Goal: Obtain resource: Download file/media

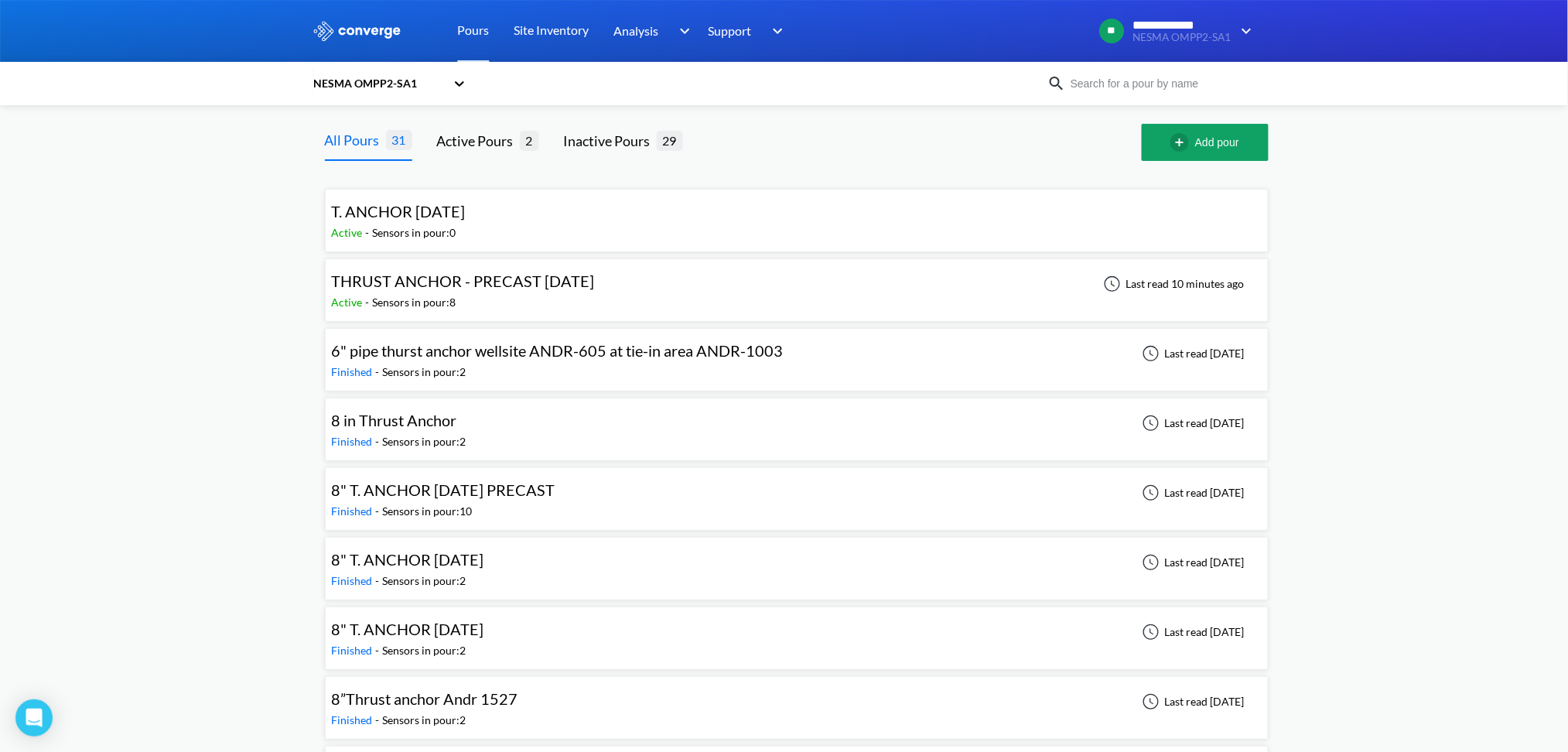
drag, startPoint x: 0, startPoint y: 0, endPoint x: 428, endPoint y: 224, distance: 483.1
click at [428, 224] on div "T. ANCHOR [DATE] Active - Sensors in pour: 0" at bounding box center [402, 220] width 142 height 41
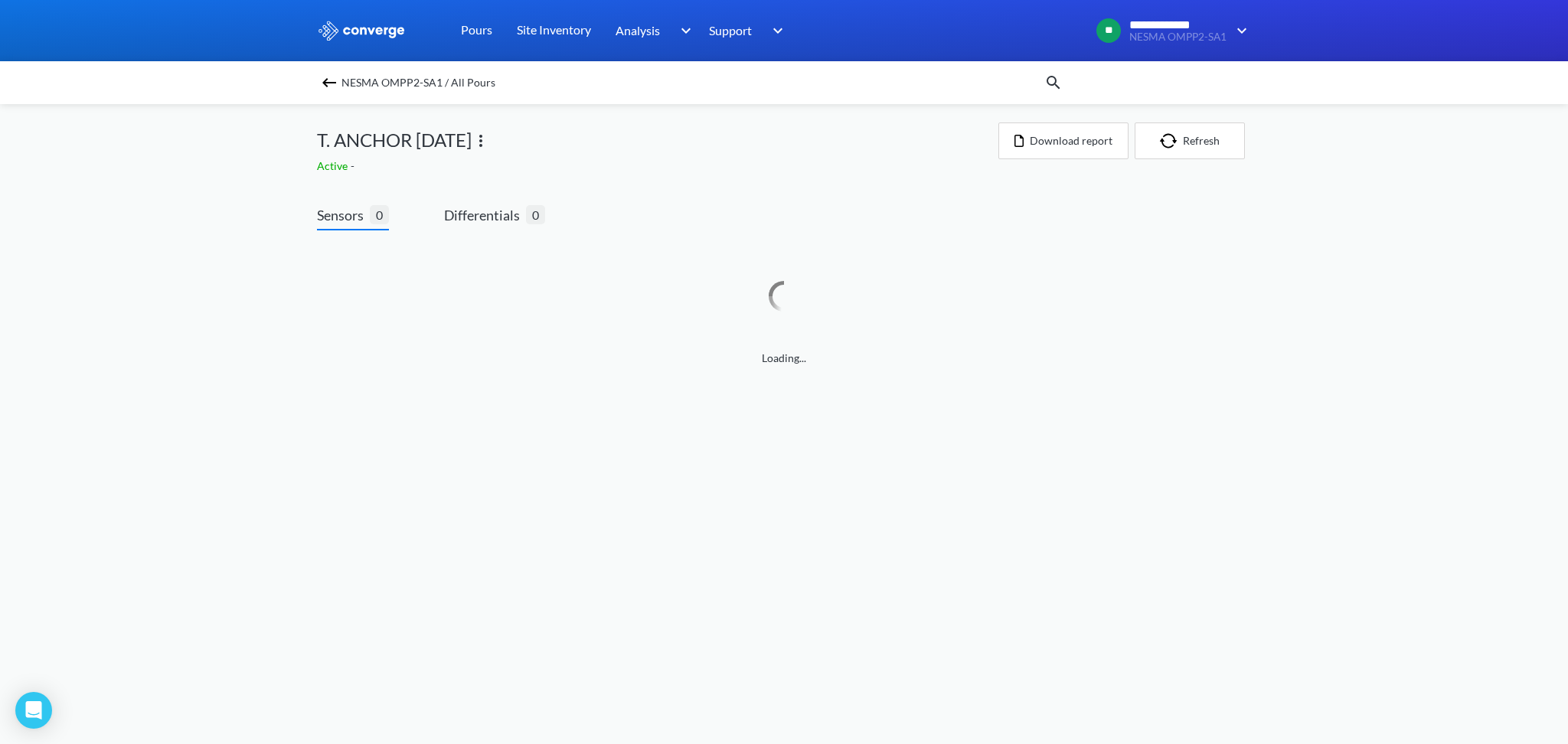
click at [320, 87] on img at bounding box center [328, 82] width 18 height 18
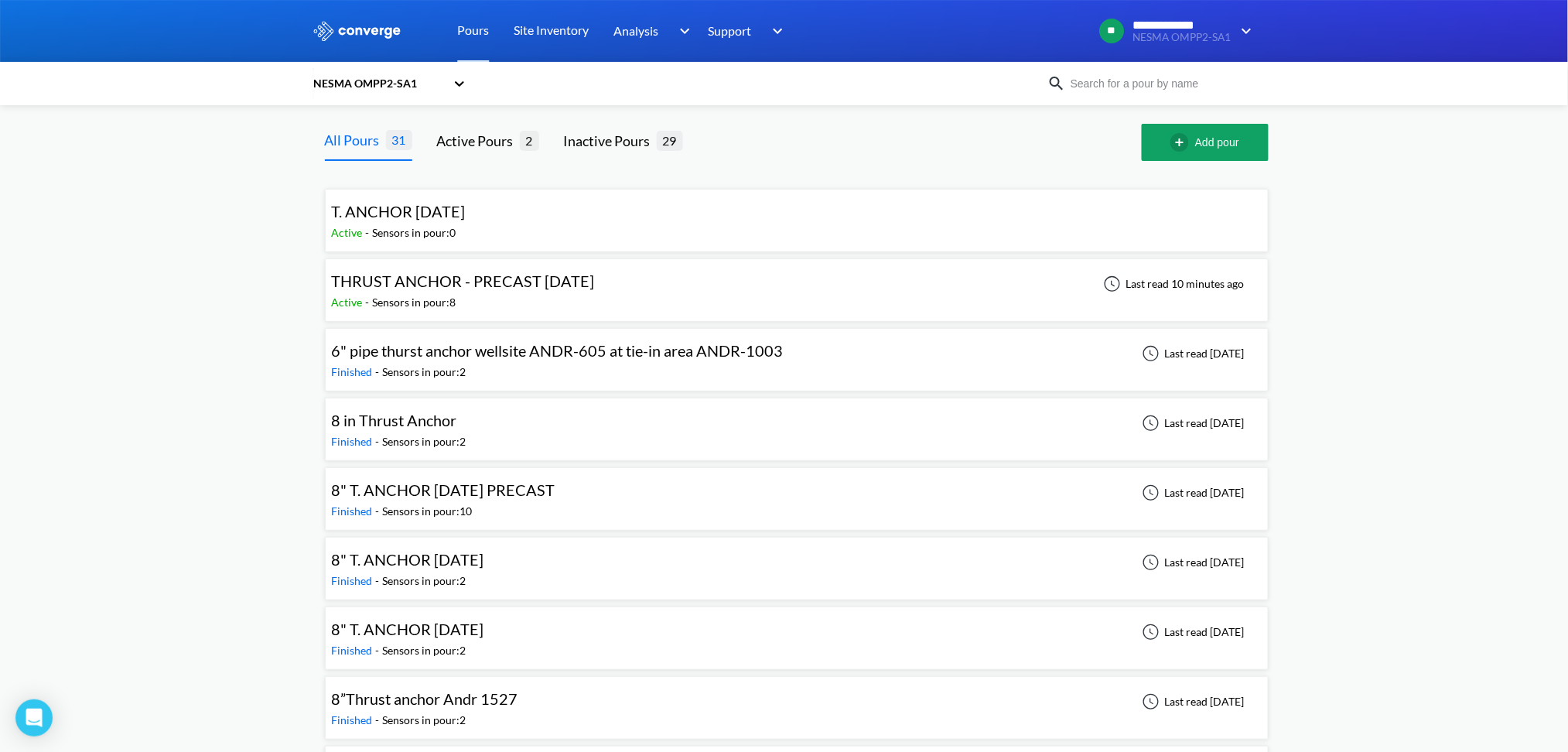
click at [412, 295] on div "Sensors in pour: 8" at bounding box center [414, 302] width 83 height 17
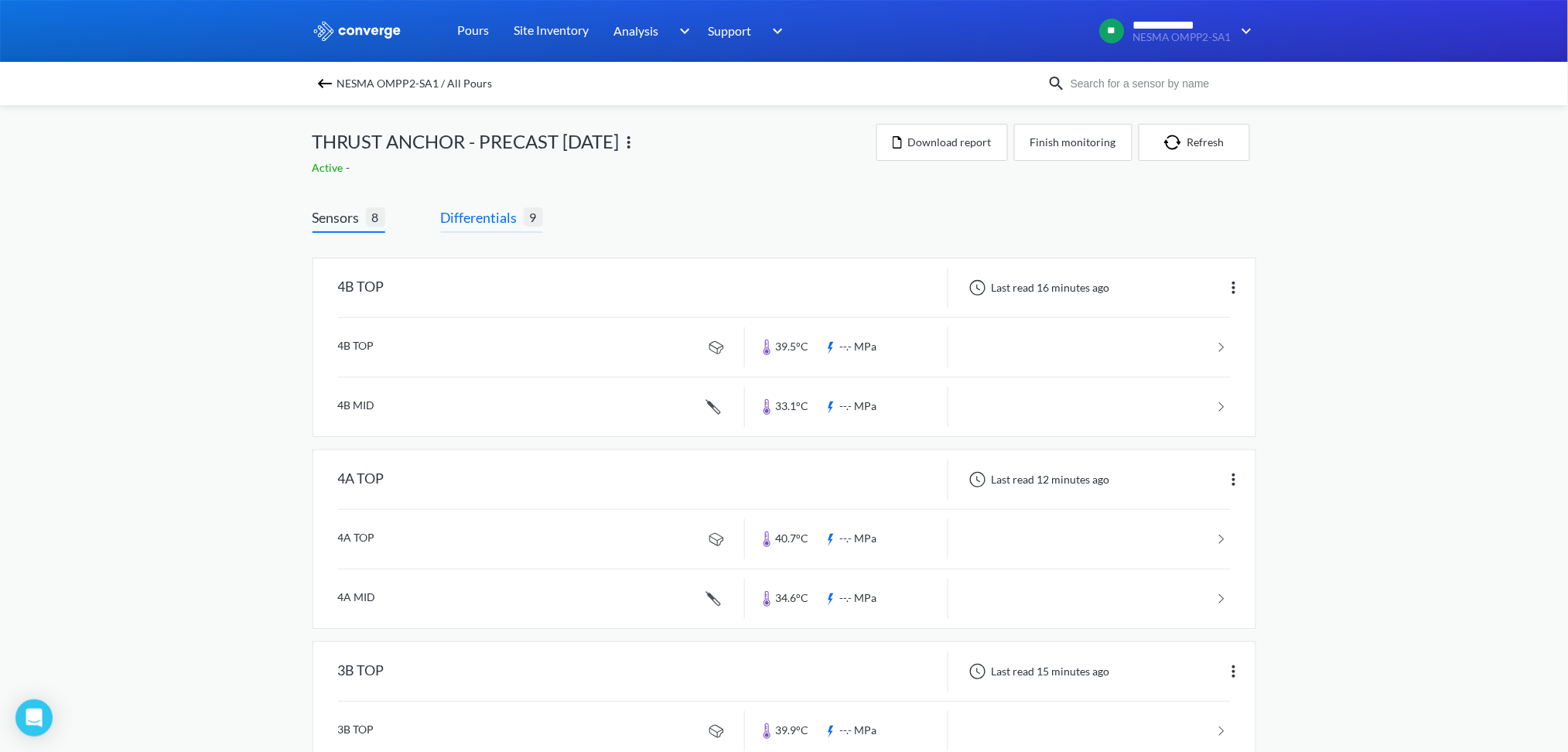
click at [514, 216] on span "Differentials" at bounding box center [482, 217] width 83 height 22
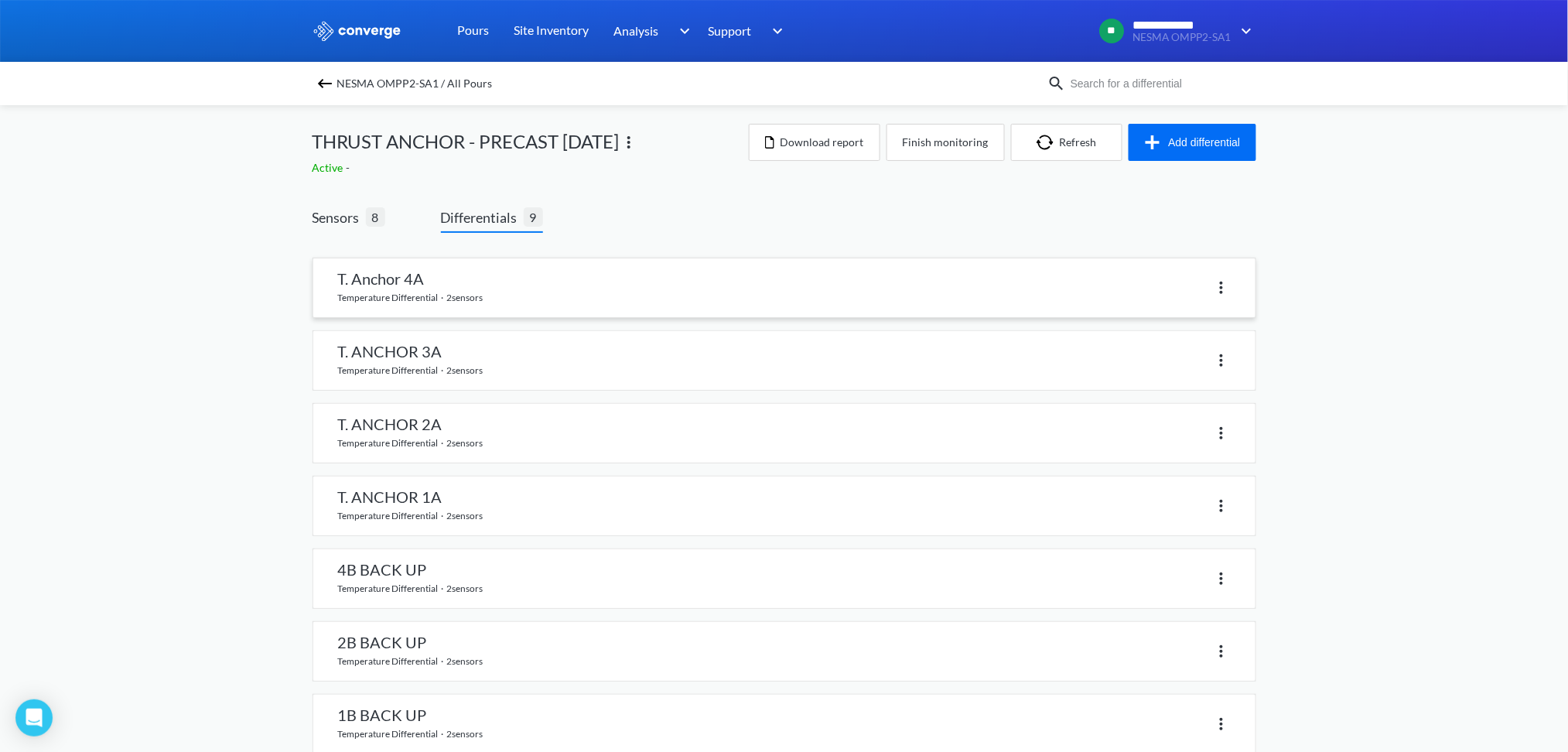
click at [369, 278] on link at bounding box center [784, 287] width 942 height 59
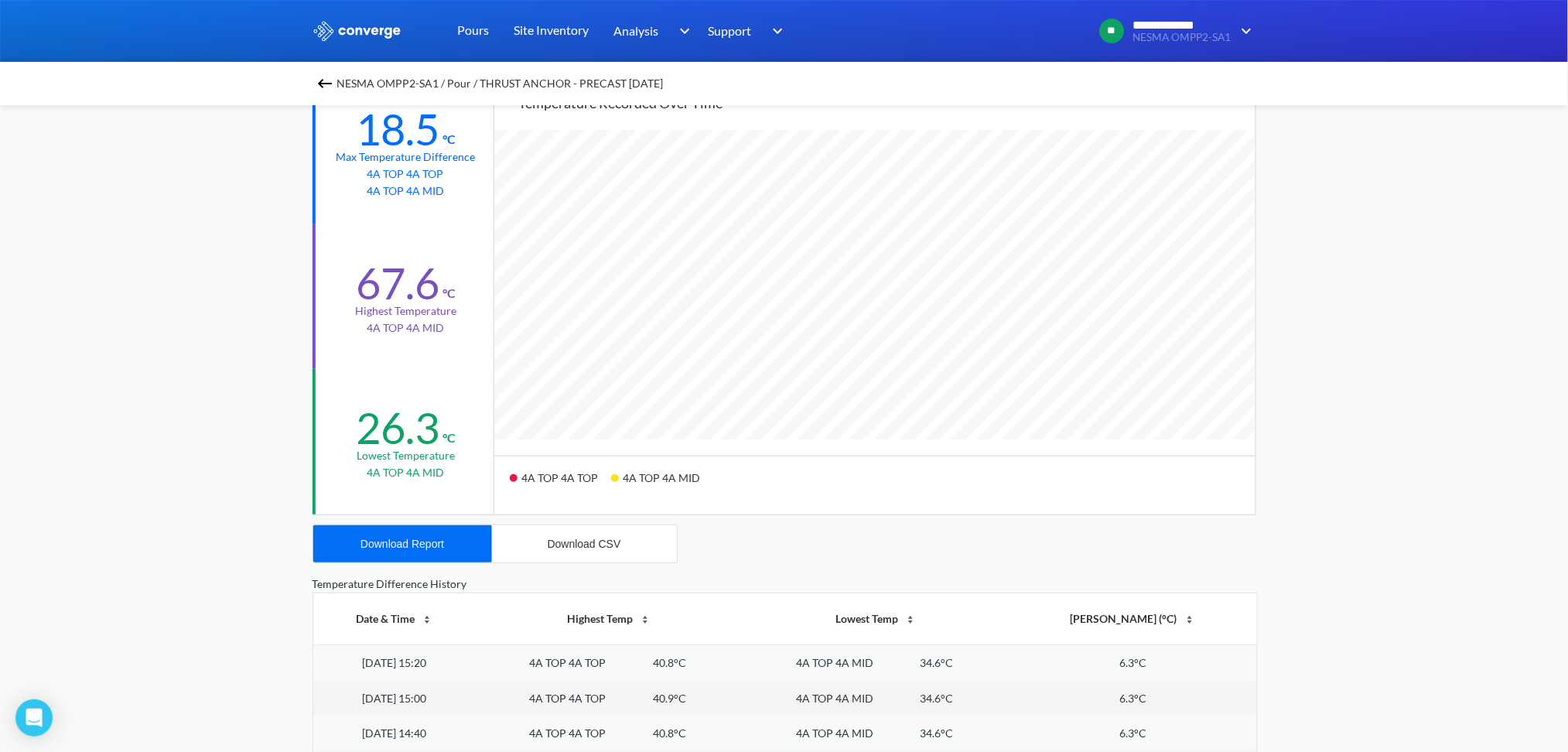
scroll to position [103, 0]
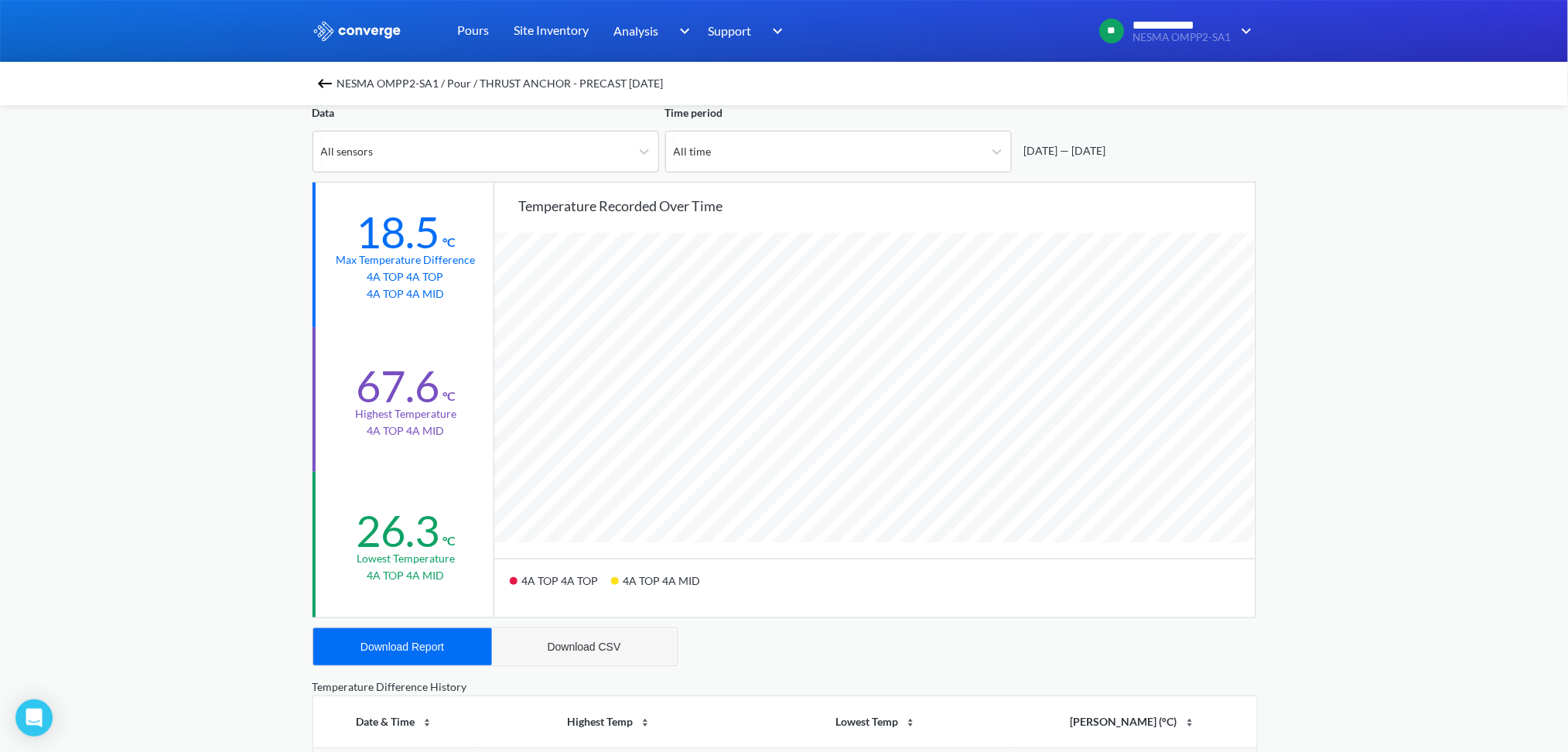
click at [579, 648] on div "Download CSV" at bounding box center [584, 646] width 74 height 12
click at [388, 637] on button "Download Report" at bounding box center [402, 647] width 179 height 37
click at [324, 95] on div "NESMA OMPP2-SA1 / Pour / THRUST ANCHOR - PRECAST [DATE]" at bounding box center [784, 83] width 1568 height 43
click at [334, 77] on img at bounding box center [324, 83] width 18 height 18
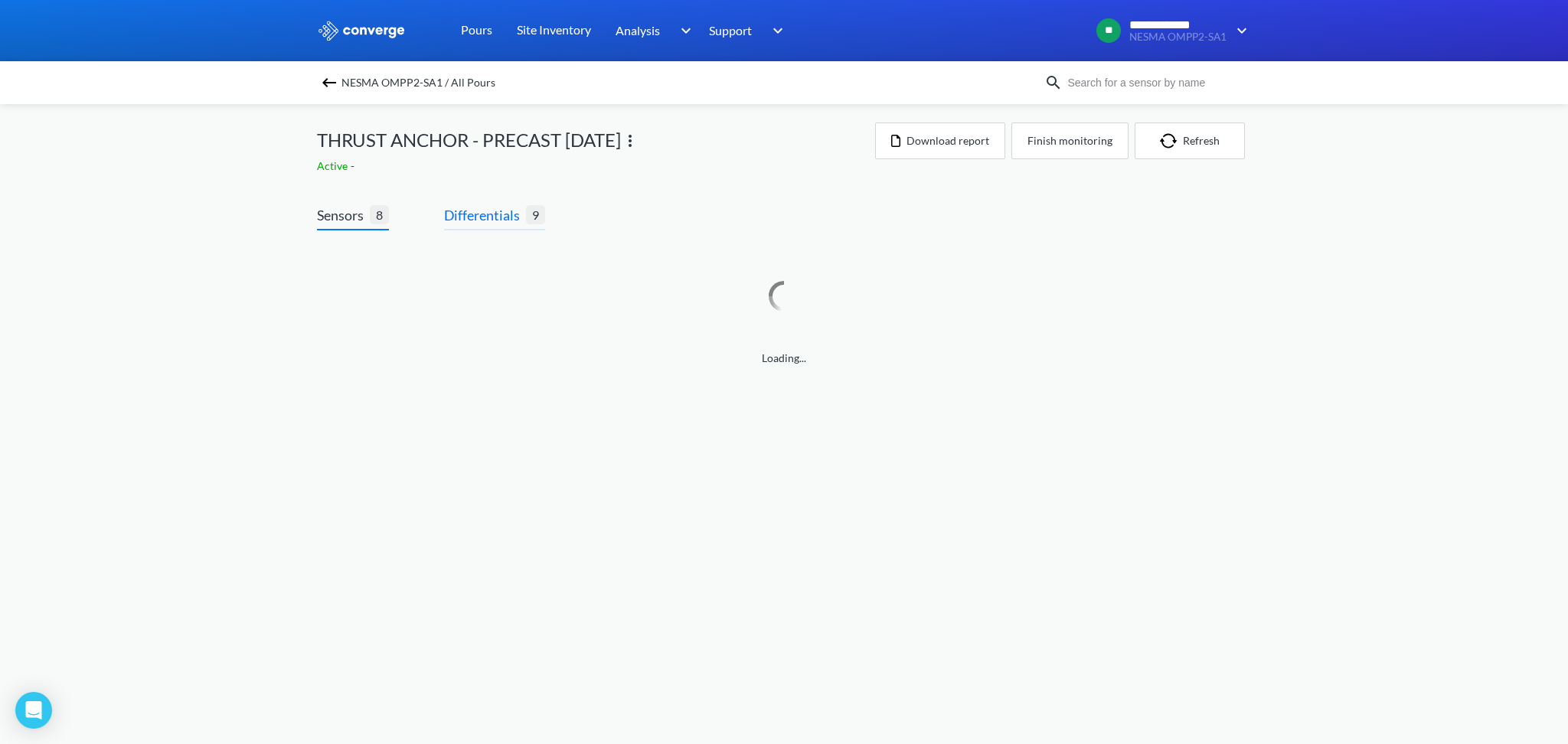
click at [474, 209] on span "Differentials" at bounding box center [485, 215] width 82 height 21
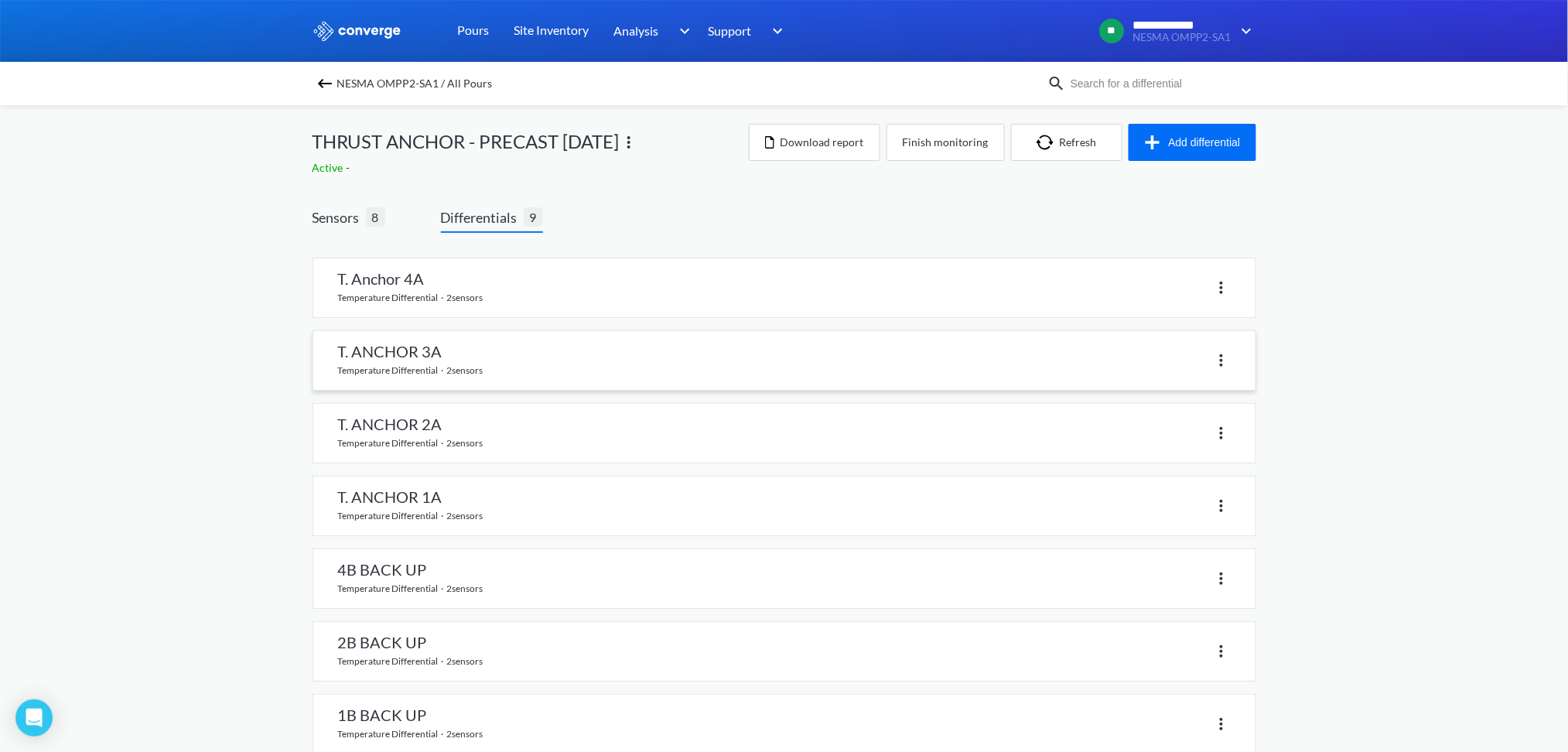
click at [401, 353] on link at bounding box center [784, 360] width 942 height 59
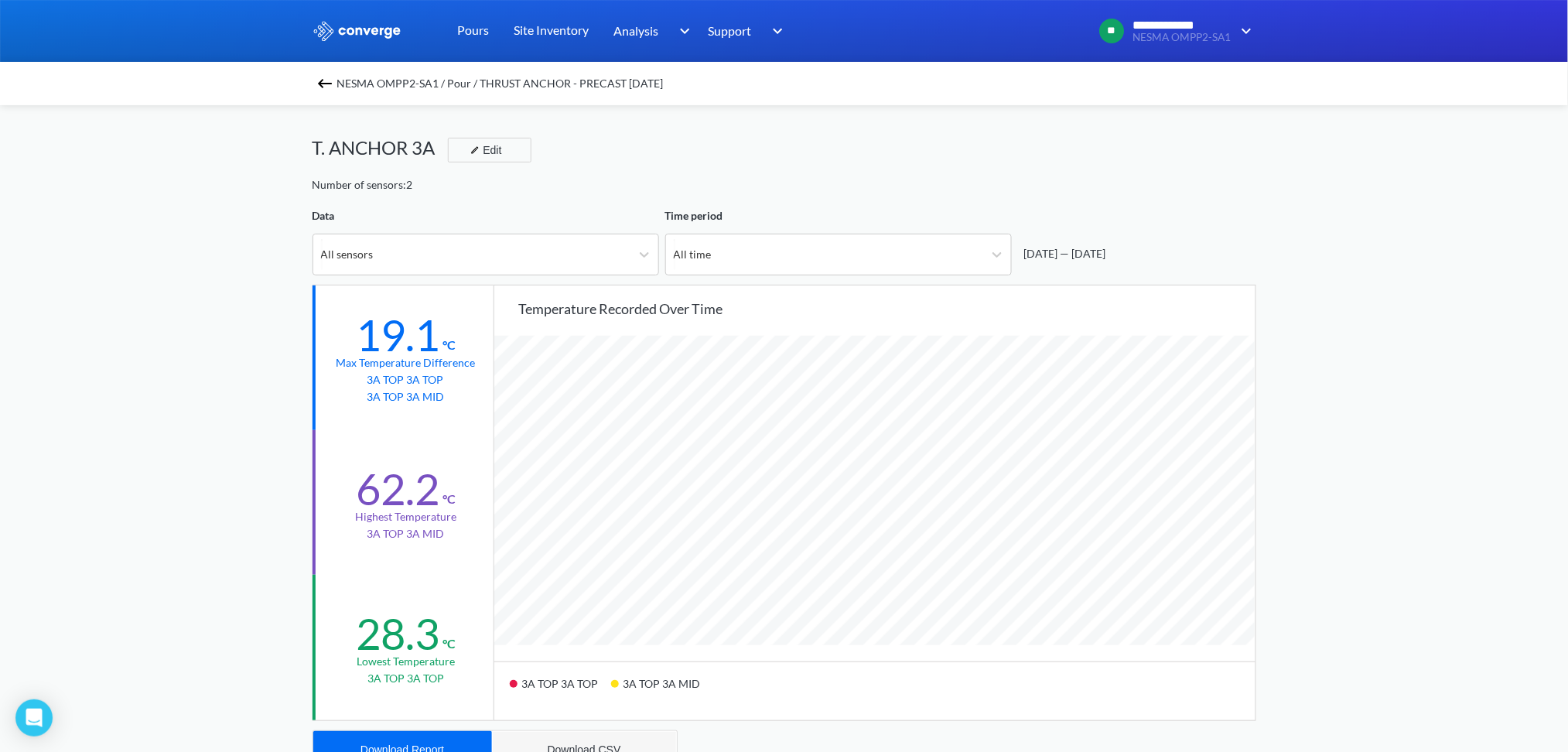
scroll to position [1296, 1568]
click at [587, 744] on div "Download CSV" at bounding box center [584, 750] width 74 height 12
click at [427, 742] on button "Download Report" at bounding box center [402, 750] width 179 height 37
click at [326, 78] on img at bounding box center [324, 83] width 18 height 18
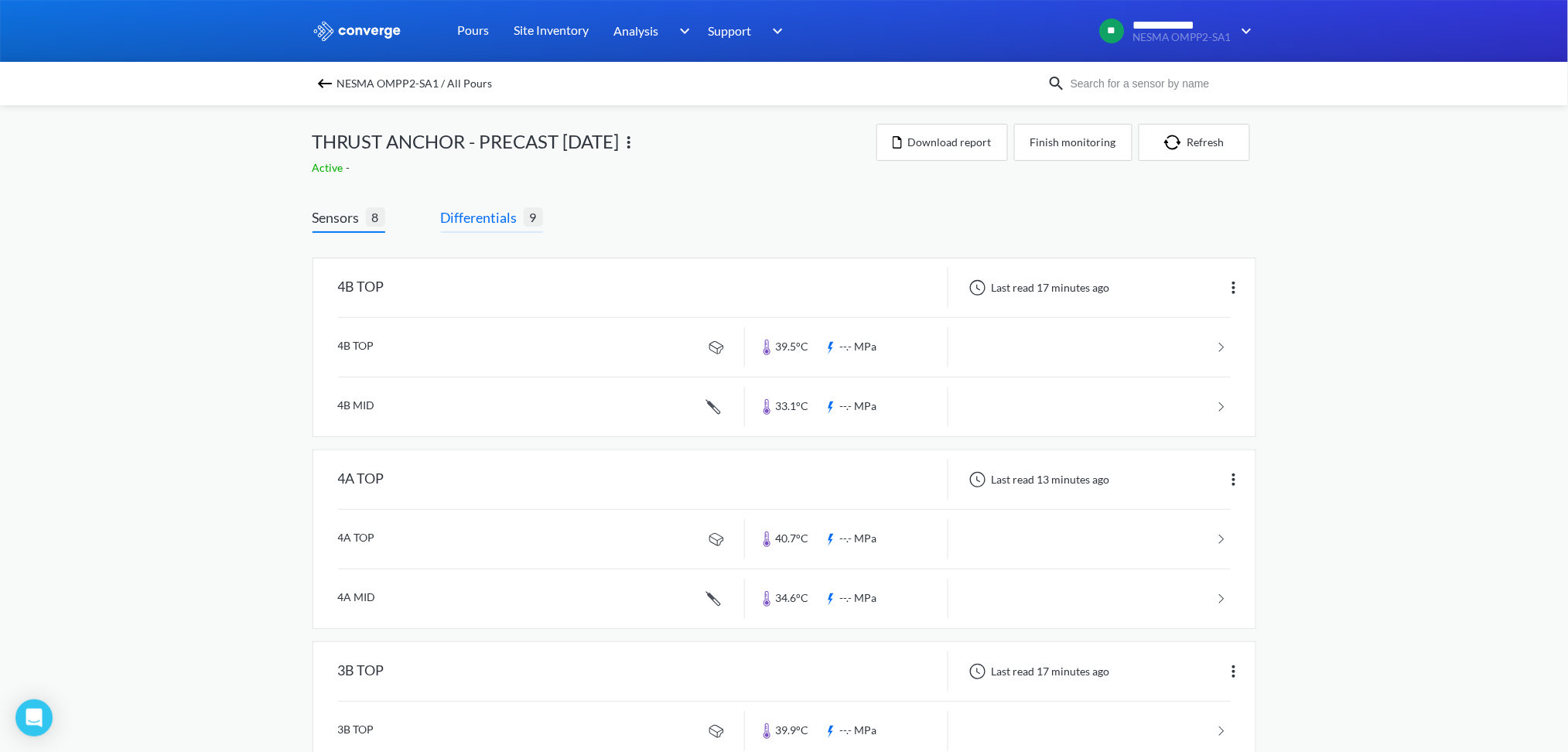
drag, startPoint x: 478, startPoint y: 213, endPoint x: 471, endPoint y: 215, distance: 7.3
click at [473, 214] on span "Differentials" at bounding box center [482, 217] width 83 height 22
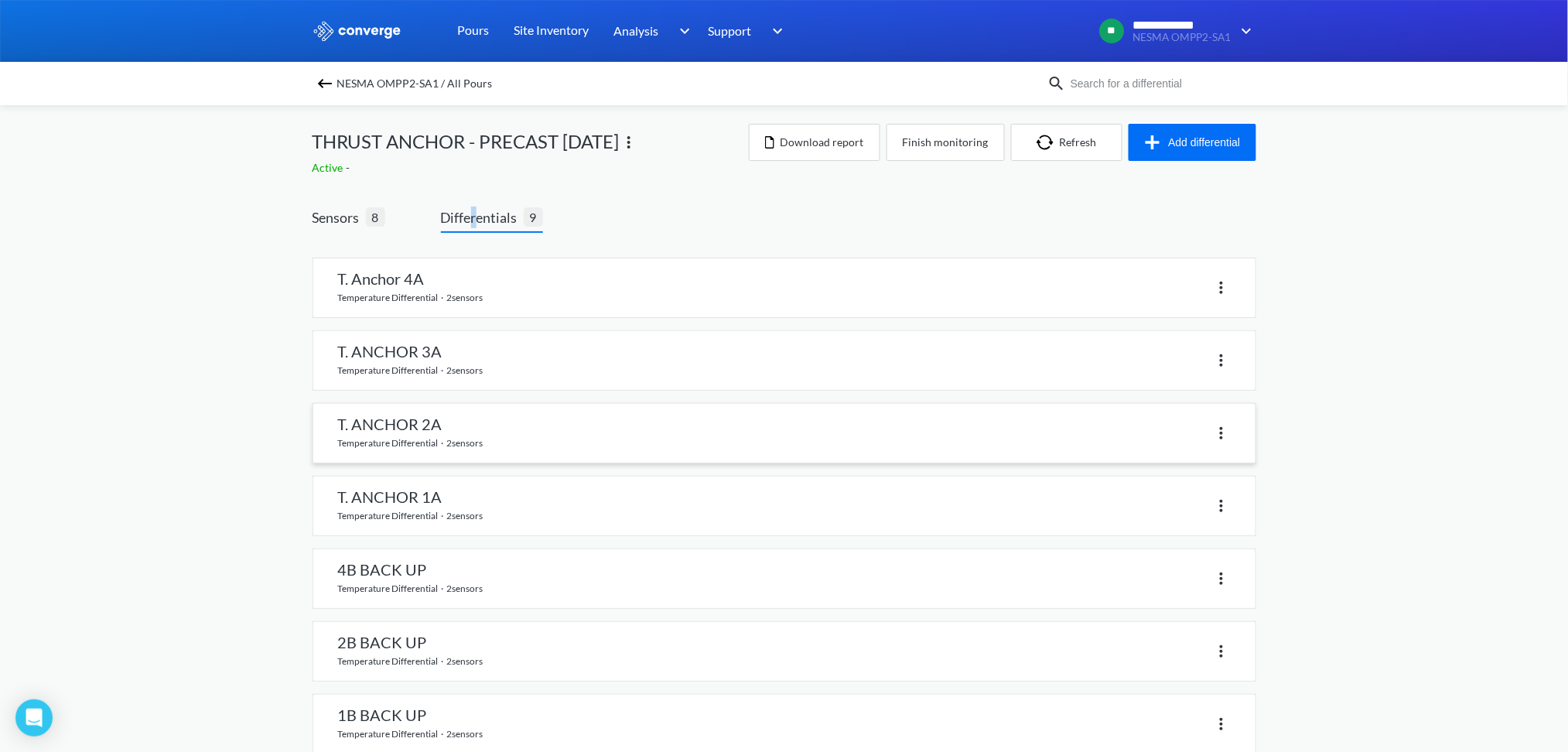
click at [368, 429] on link at bounding box center [784, 433] width 942 height 59
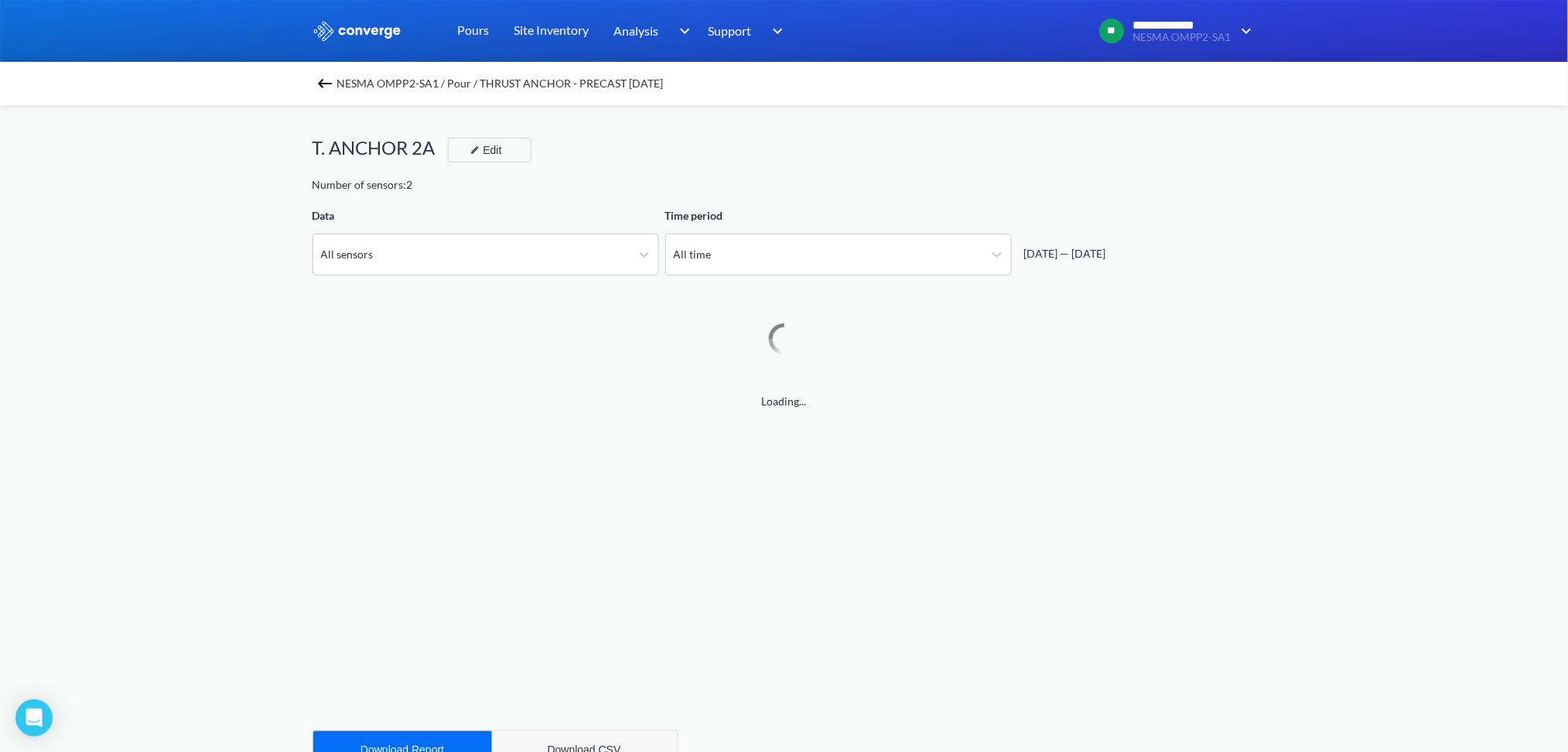
click at [587, 744] on div "Download CSV" at bounding box center [584, 750] width 74 height 12
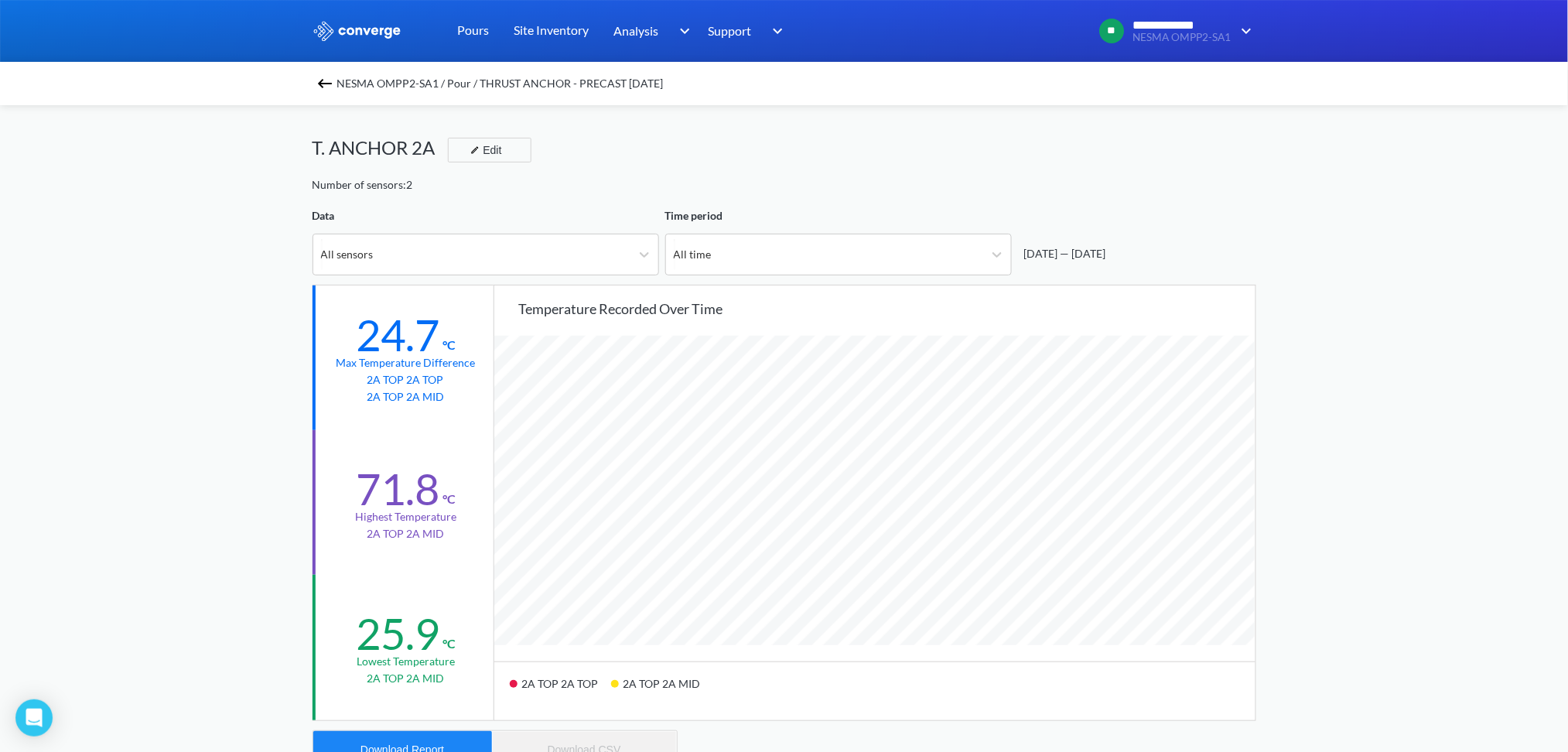
scroll to position [1296, 1568]
click at [451, 738] on button "Download Report" at bounding box center [402, 750] width 179 height 37
click at [324, 80] on img at bounding box center [324, 83] width 18 height 18
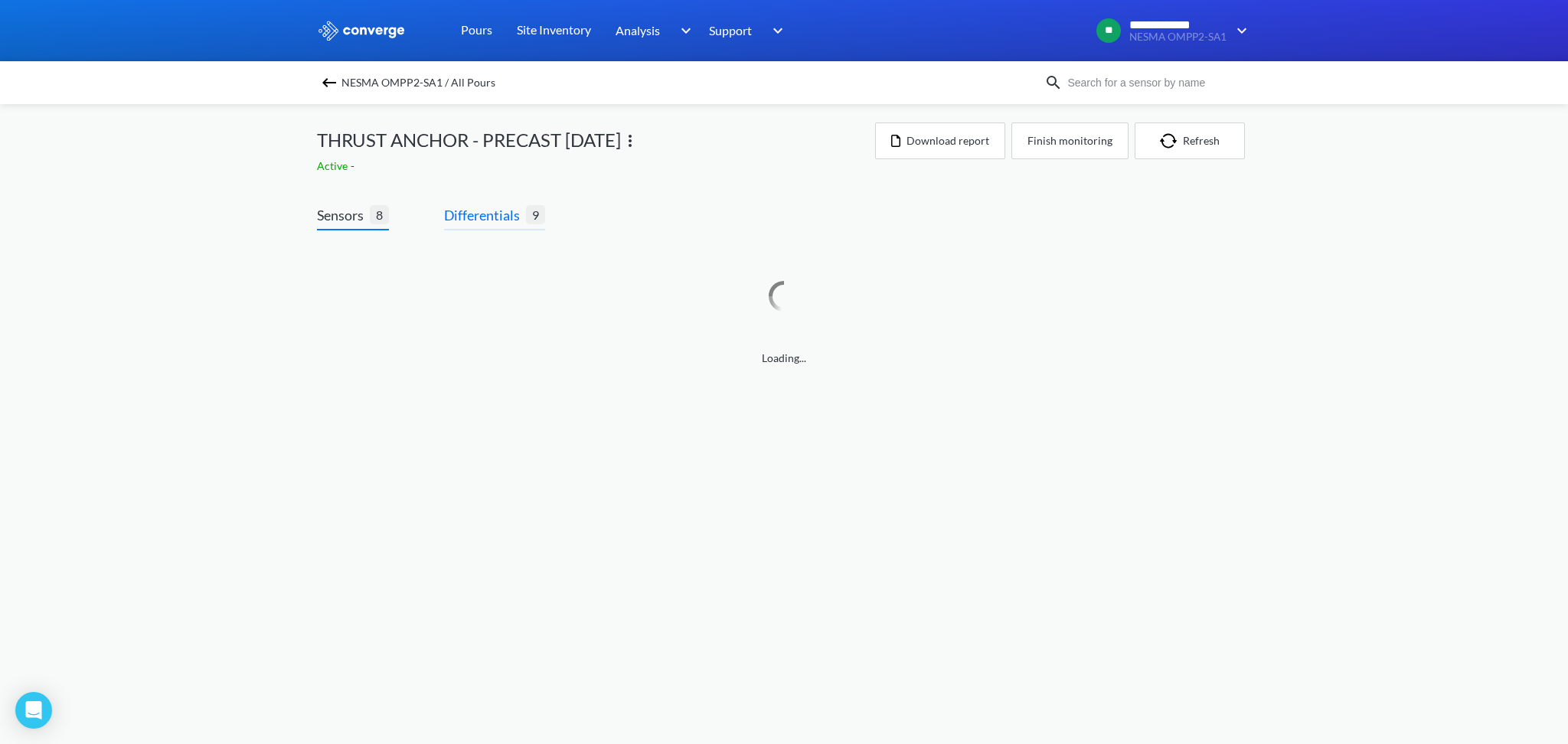
click at [463, 213] on span "Differentials" at bounding box center [485, 215] width 82 height 21
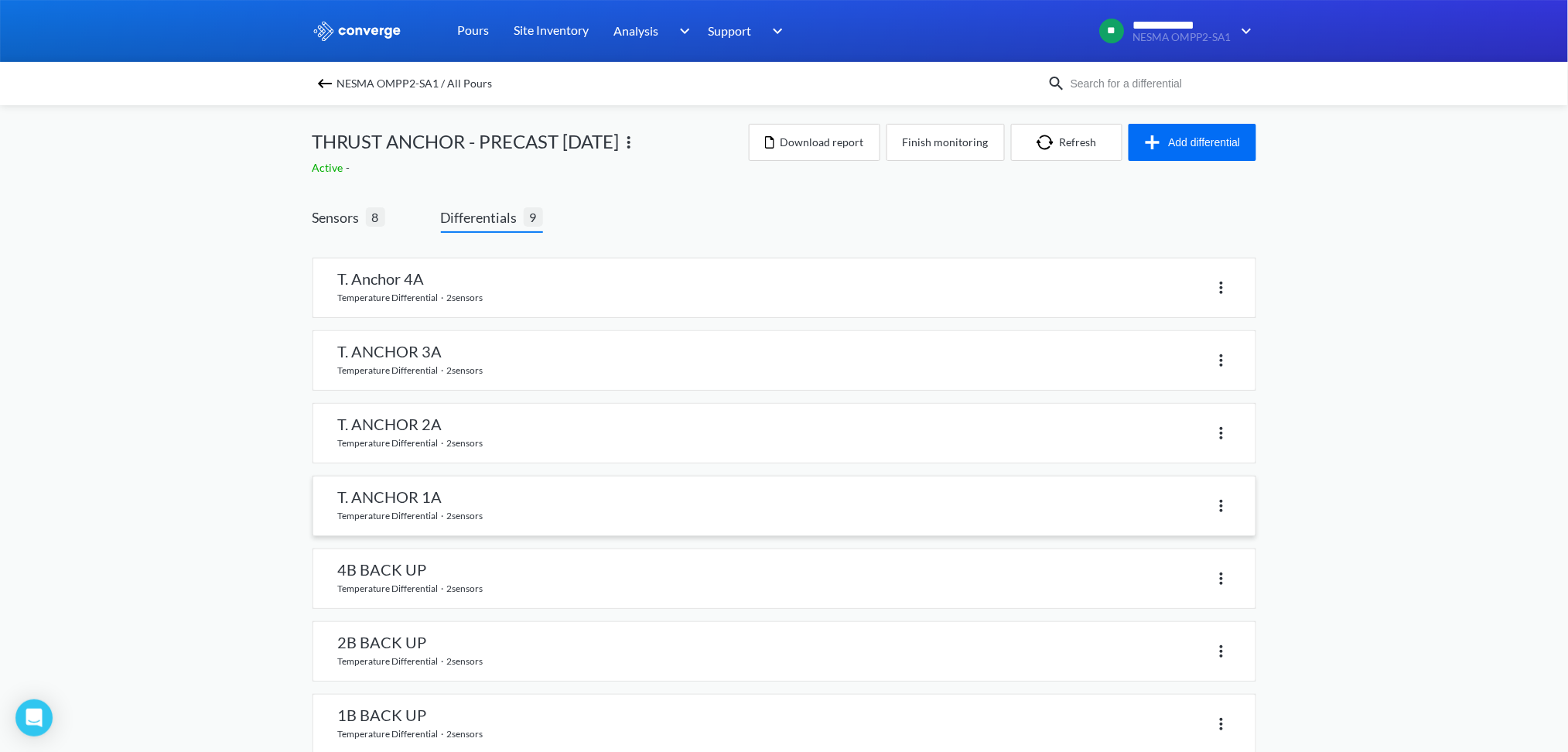
click at [413, 506] on link at bounding box center [784, 506] width 942 height 59
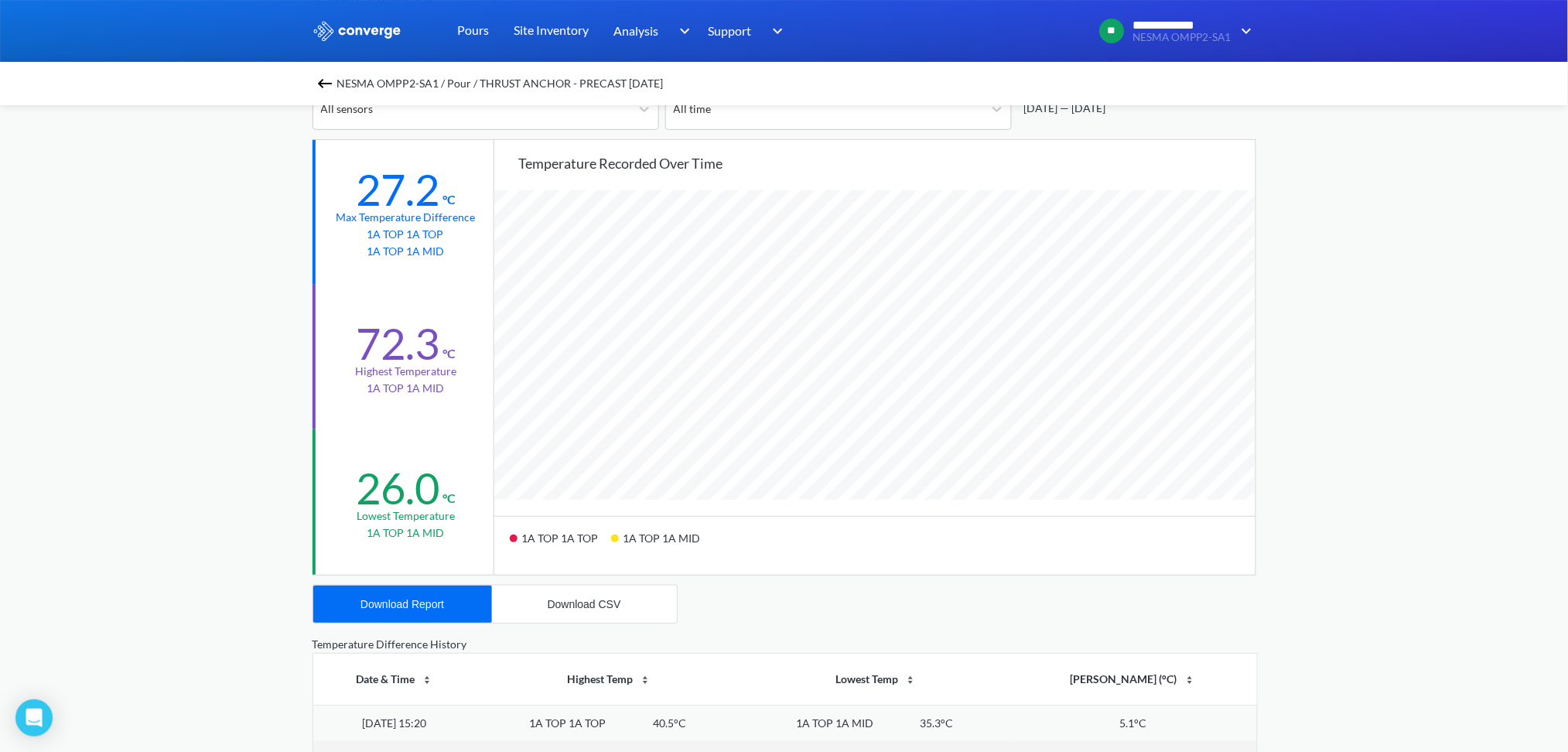
scroll to position [309, 0]
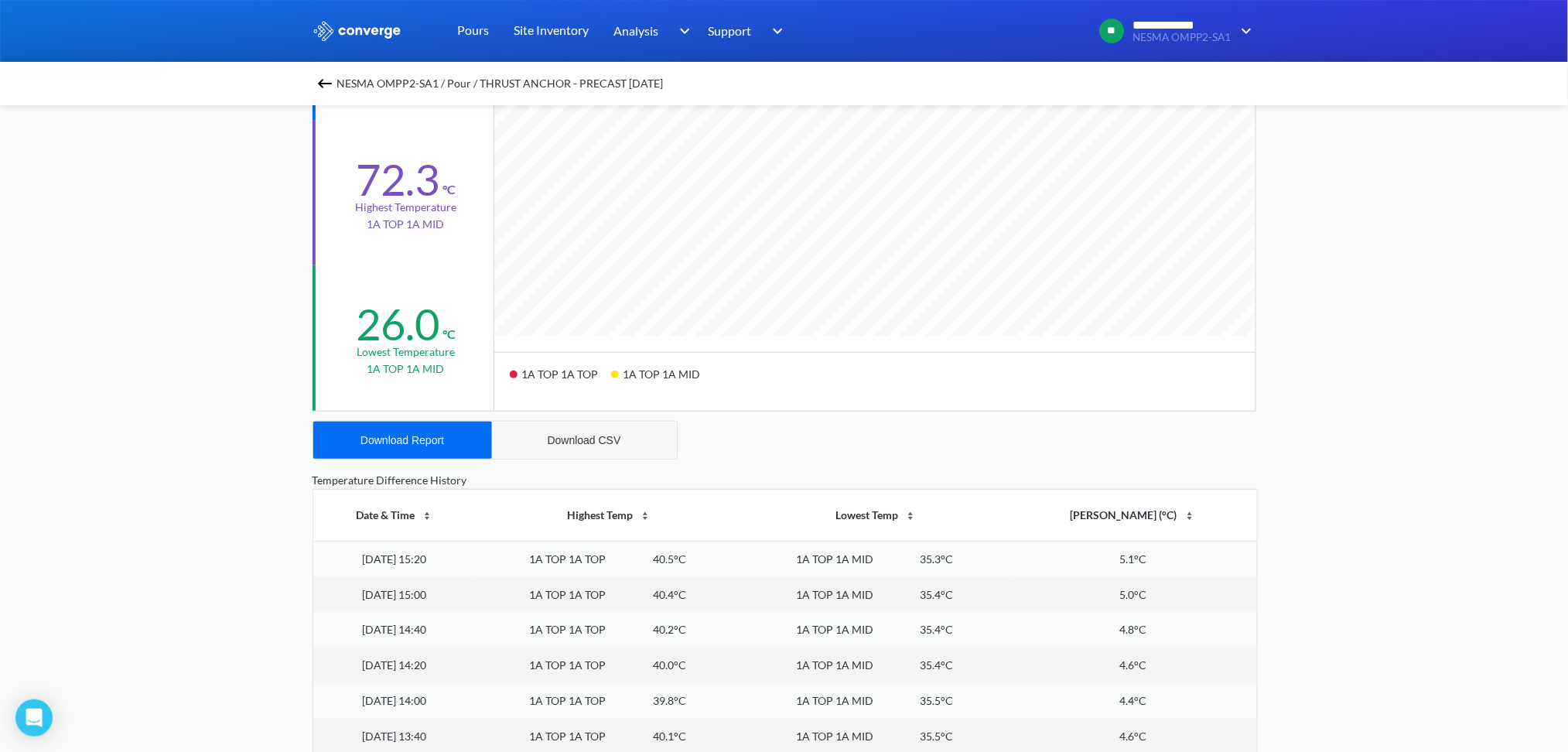
click at [566, 439] on div "Download CSV" at bounding box center [584, 439] width 74 height 12
click at [403, 438] on div "Download Report" at bounding box center [402, 439] width 83 height 12
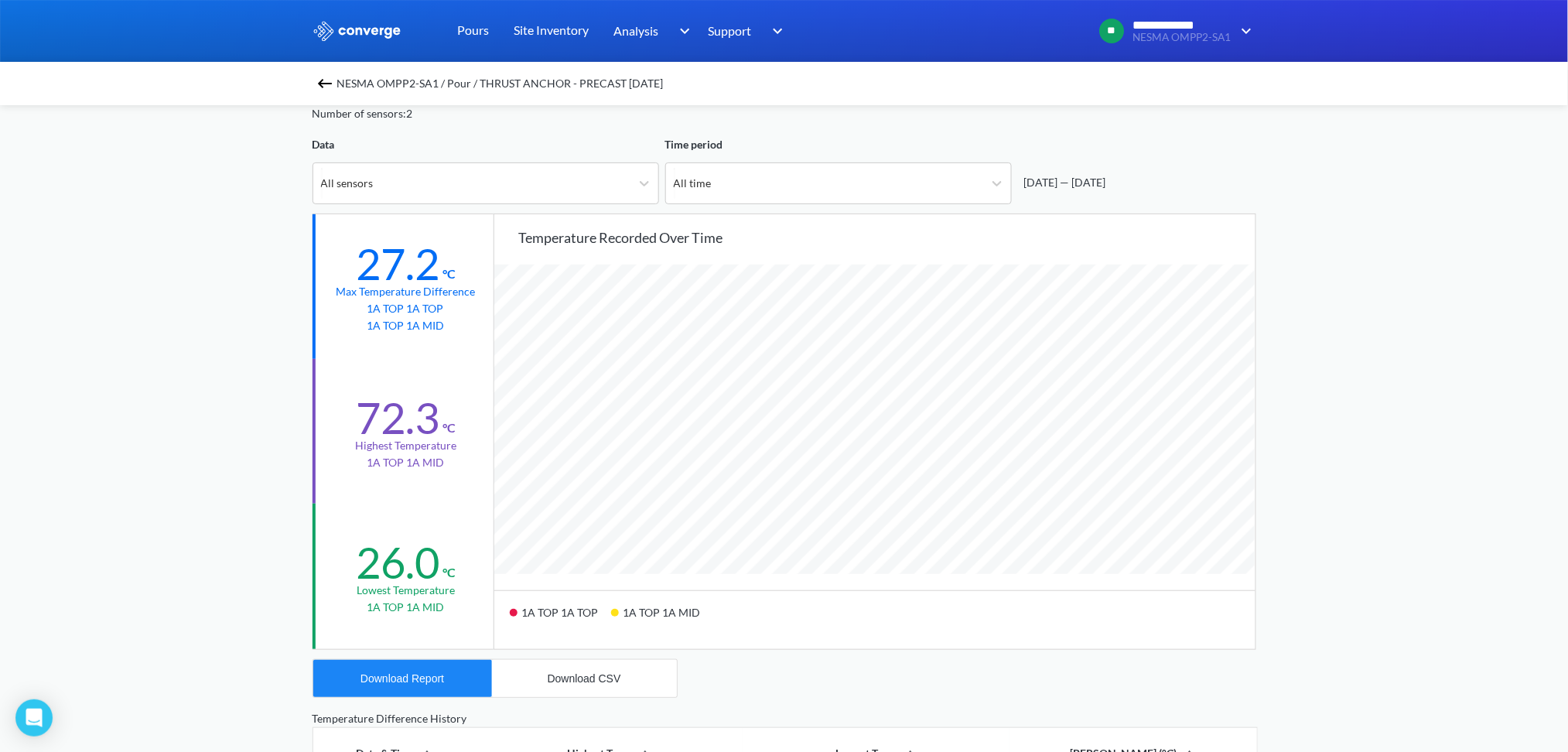
scroll to position [0, 0]
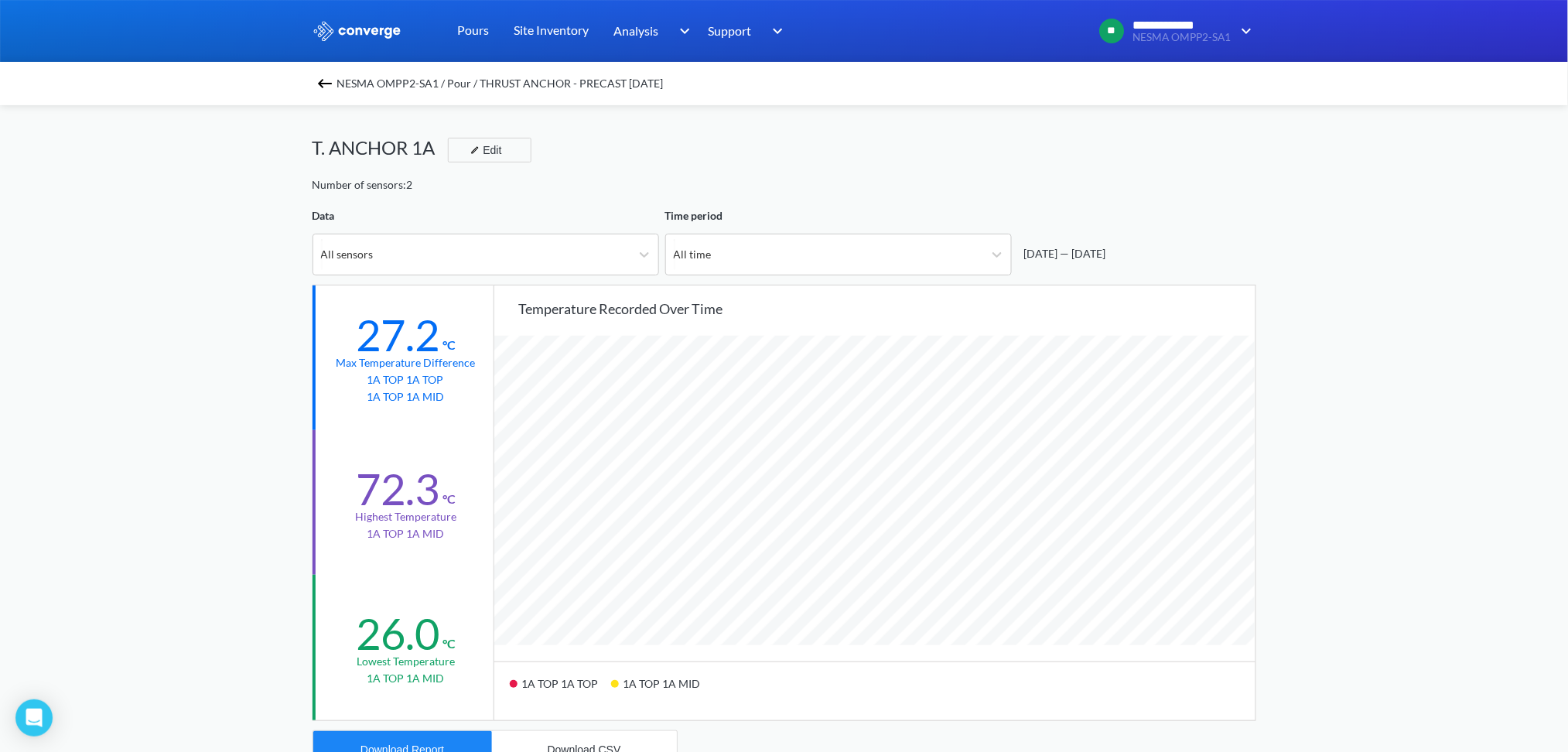
click at [325, 83] on img at bounding box center [324, 83] width 18 height 18
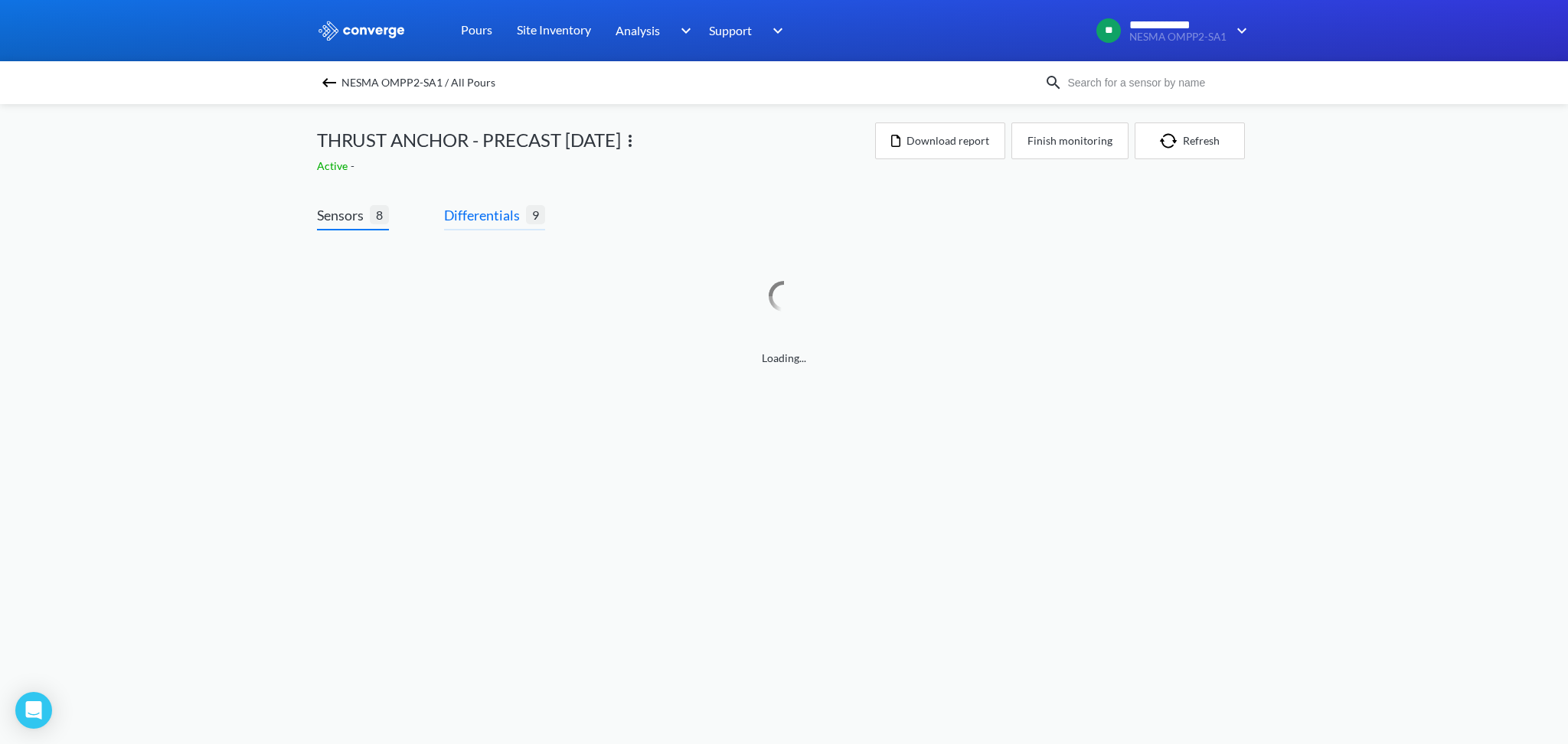
click at [472, 209] on span "Differentials" at bounding box center [485, 215] width 82 height 21
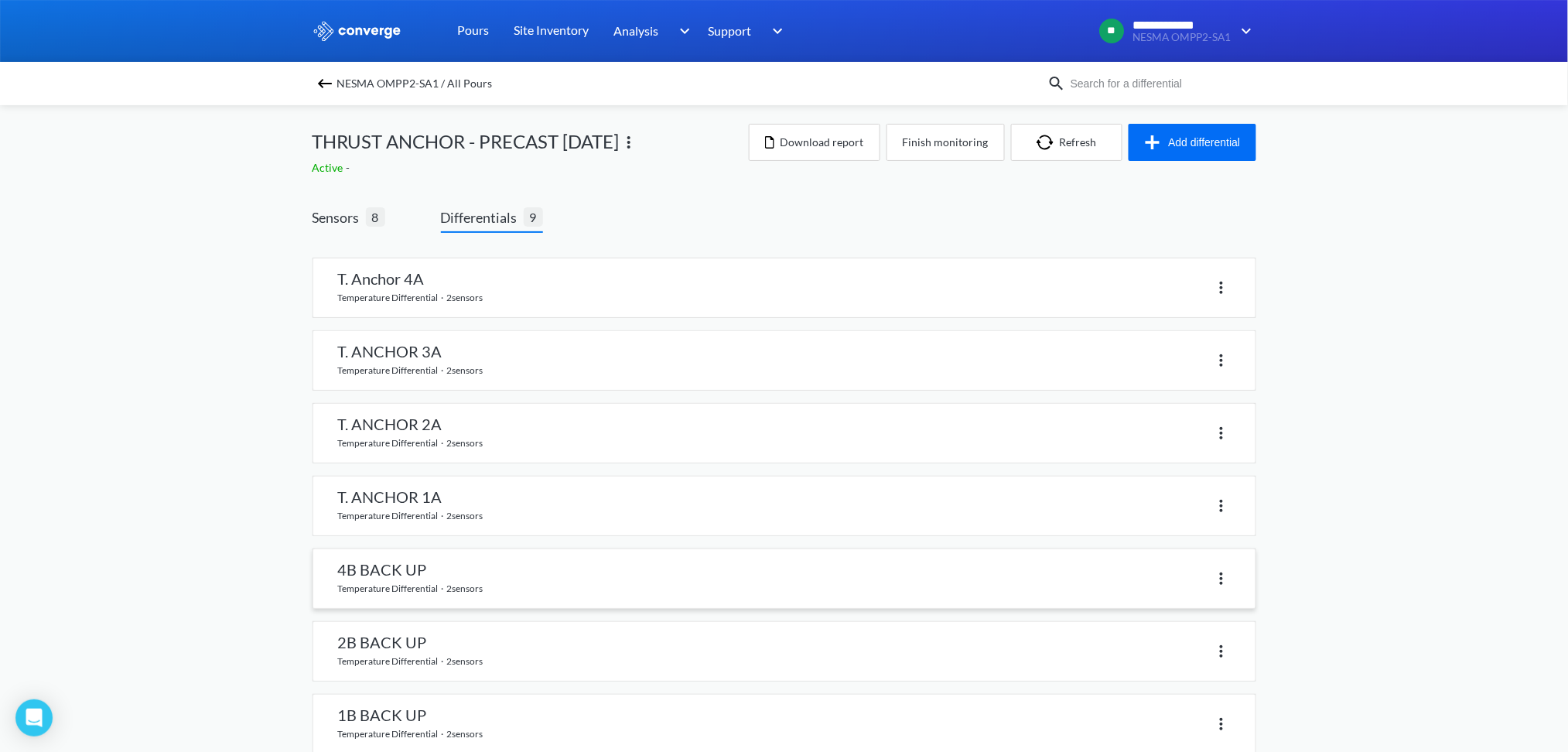
click at [417, 565] on link at bounding box center [784, 578] width 942 height 59
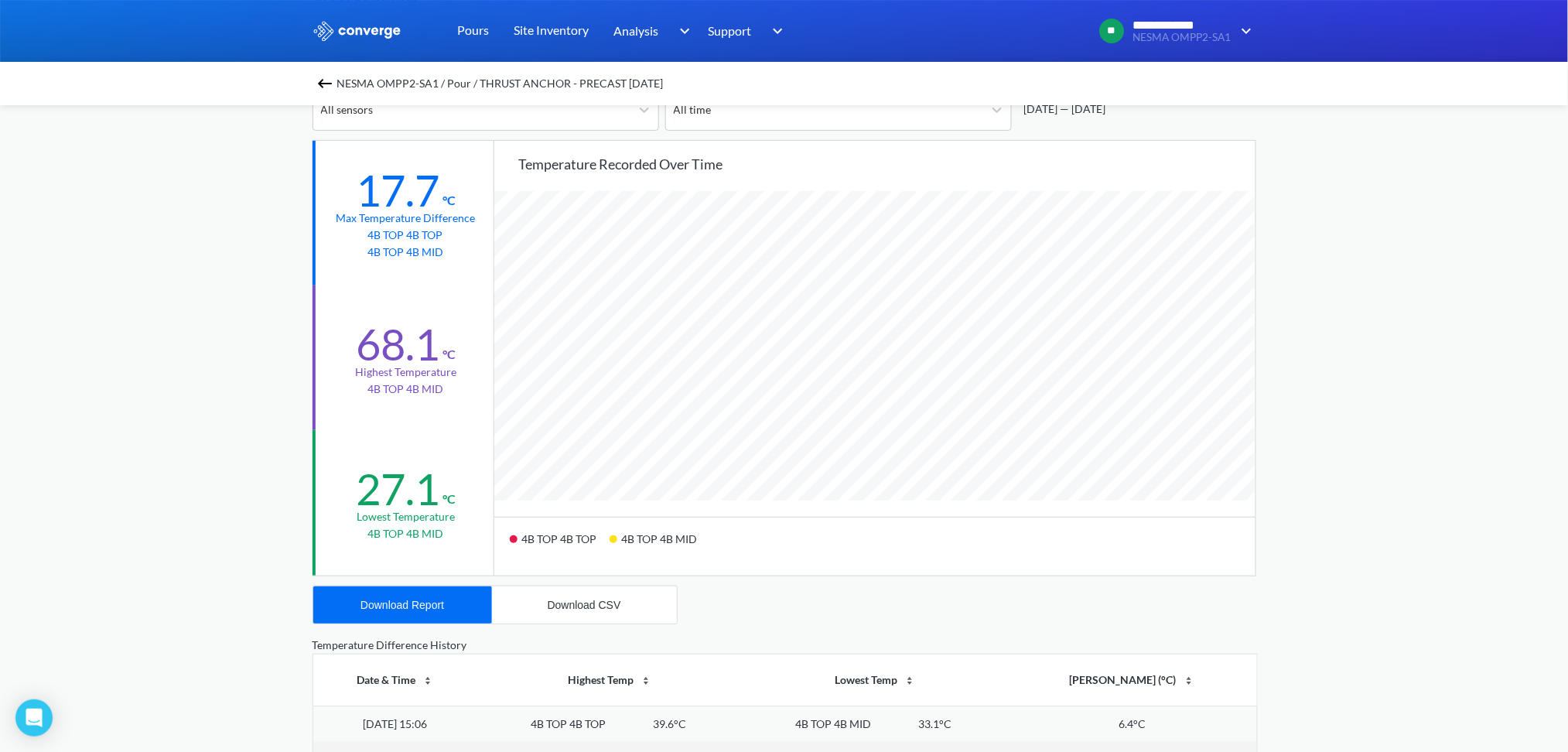
scroll to position [309, 0]
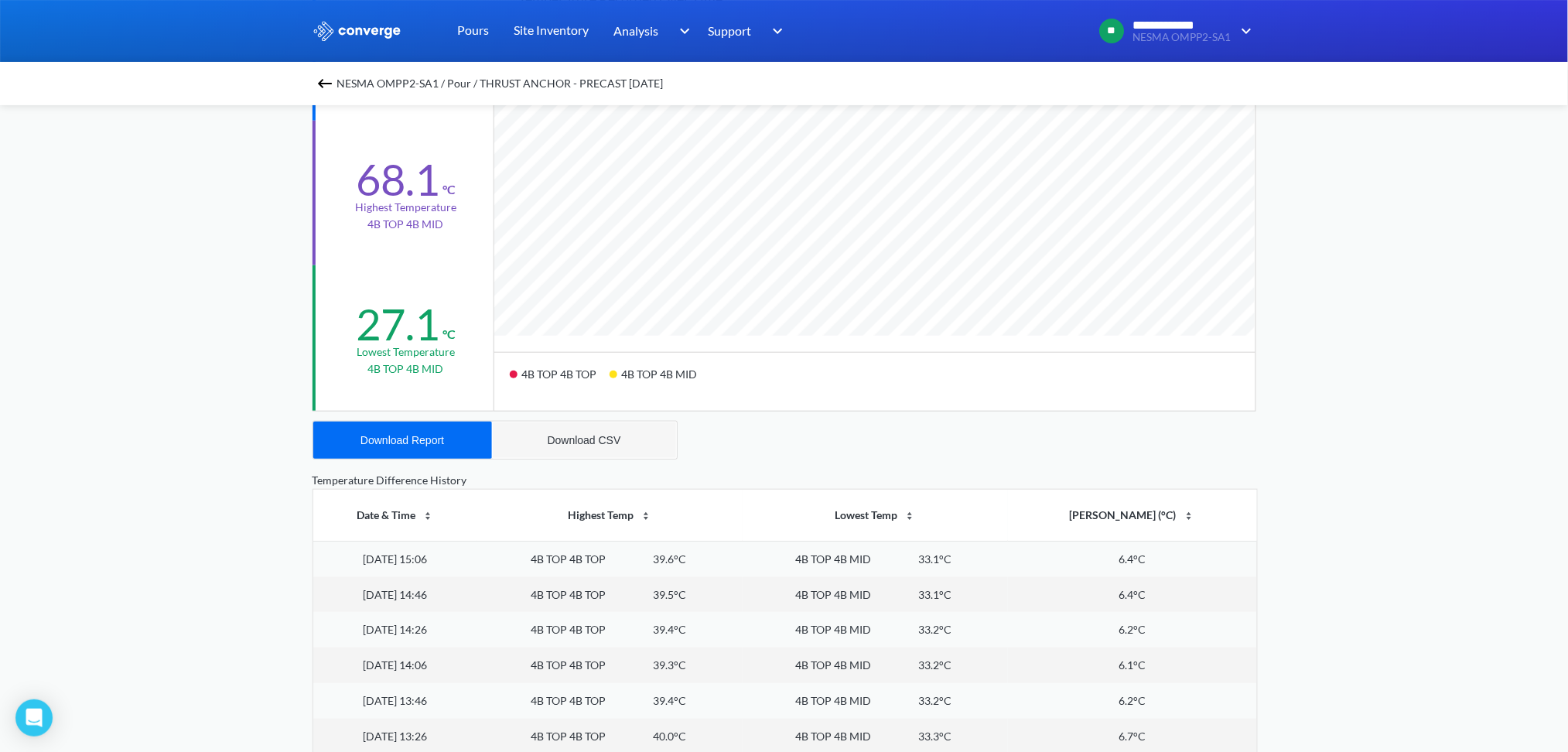
click at [590, 434] on div "Download CSV" at bounding box center [584, 439] width 74 height 12
click at [406, 457] on button "Download Report" at bounding box center [402, 440] width 179 height 37
click at [324, 83] on img at bounding box center [324, 83] width 18 height 18
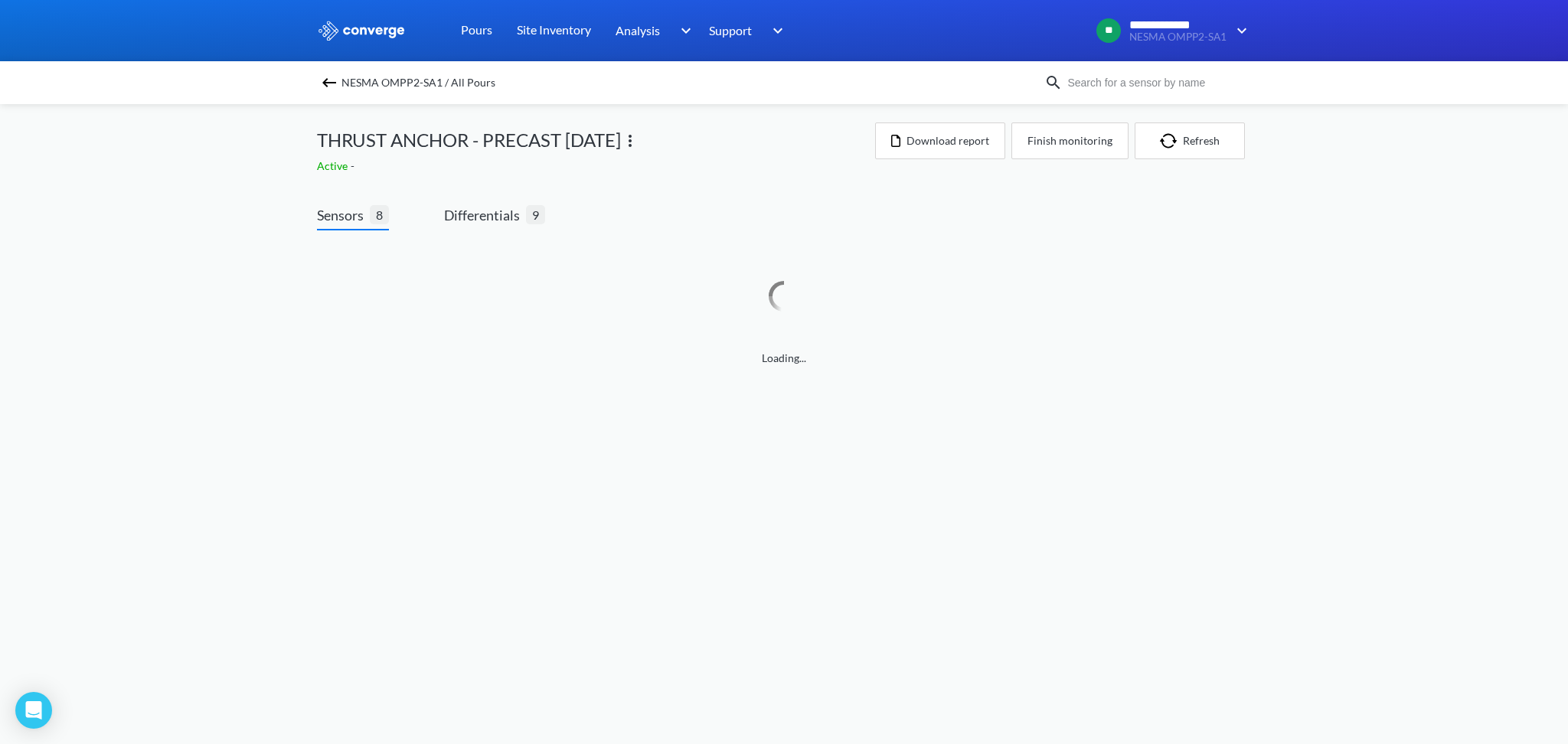
click at [328, 91] on img at bounding box center [328, 82] width 18 height 18
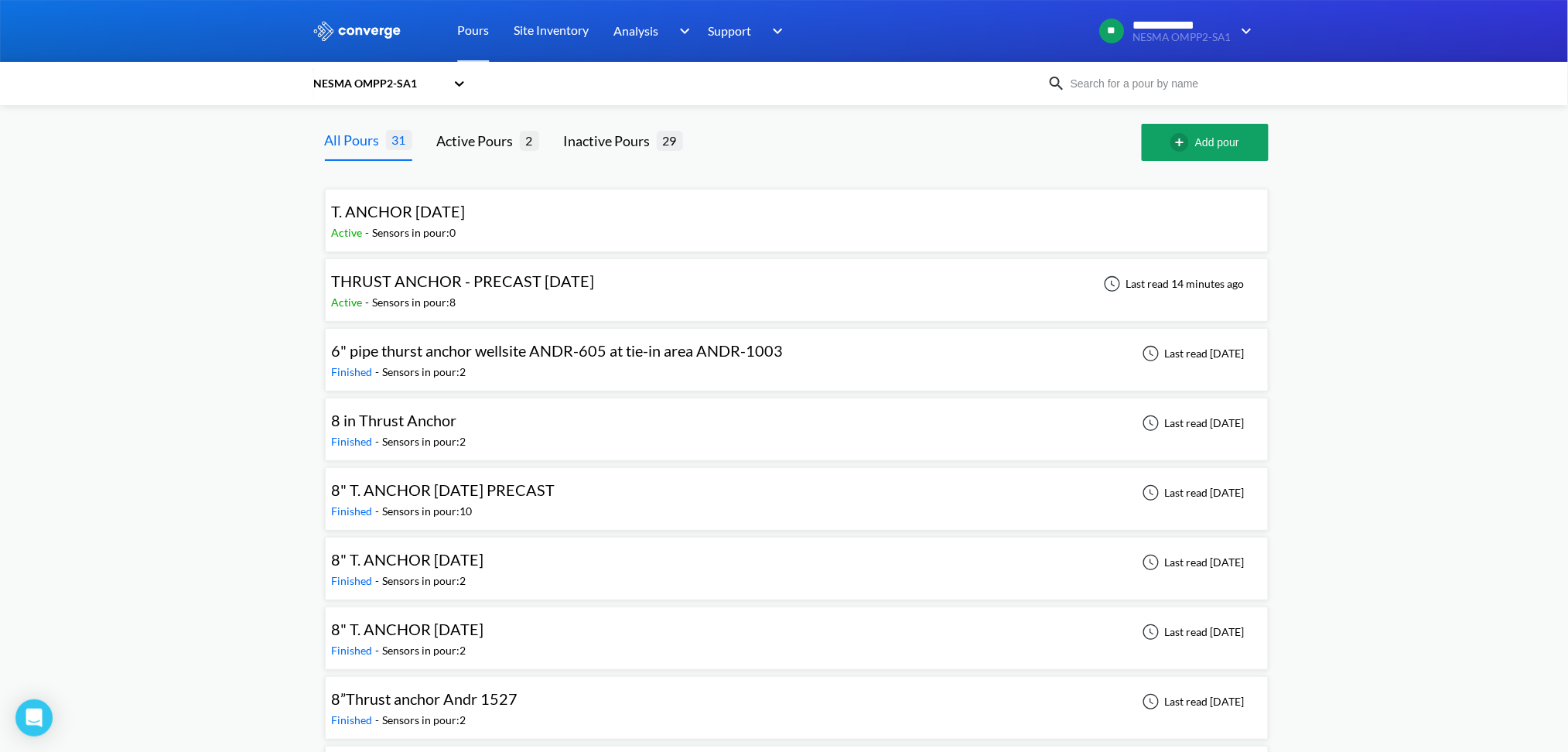
click at [410, 277] on span "THRUST ANCHOR - PRECAST [DATE]" at bounding box center [463, 281] width 263 height 18
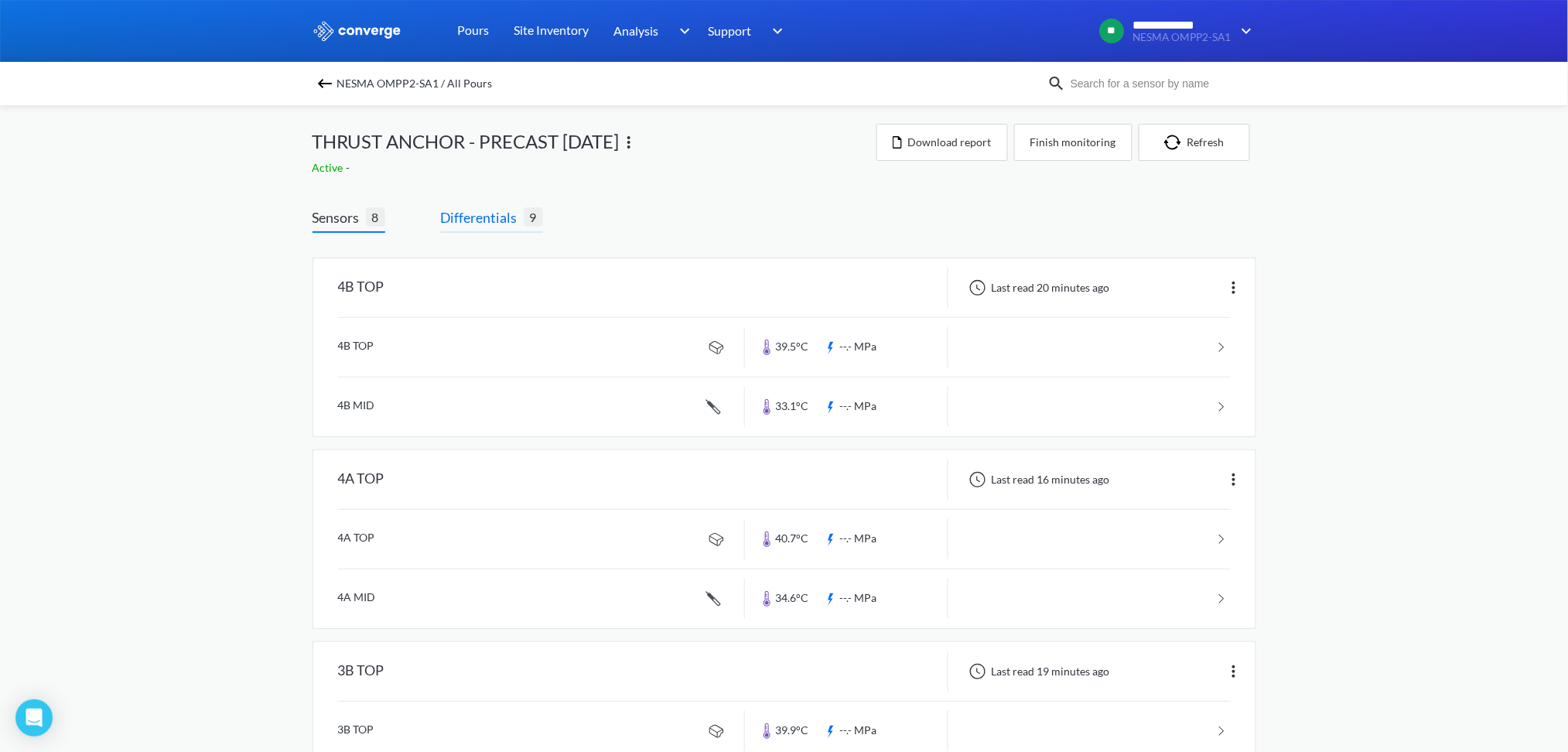
click at [496, 211] on span "Differentials" at bounding box center [482, 217] width 83 height 22
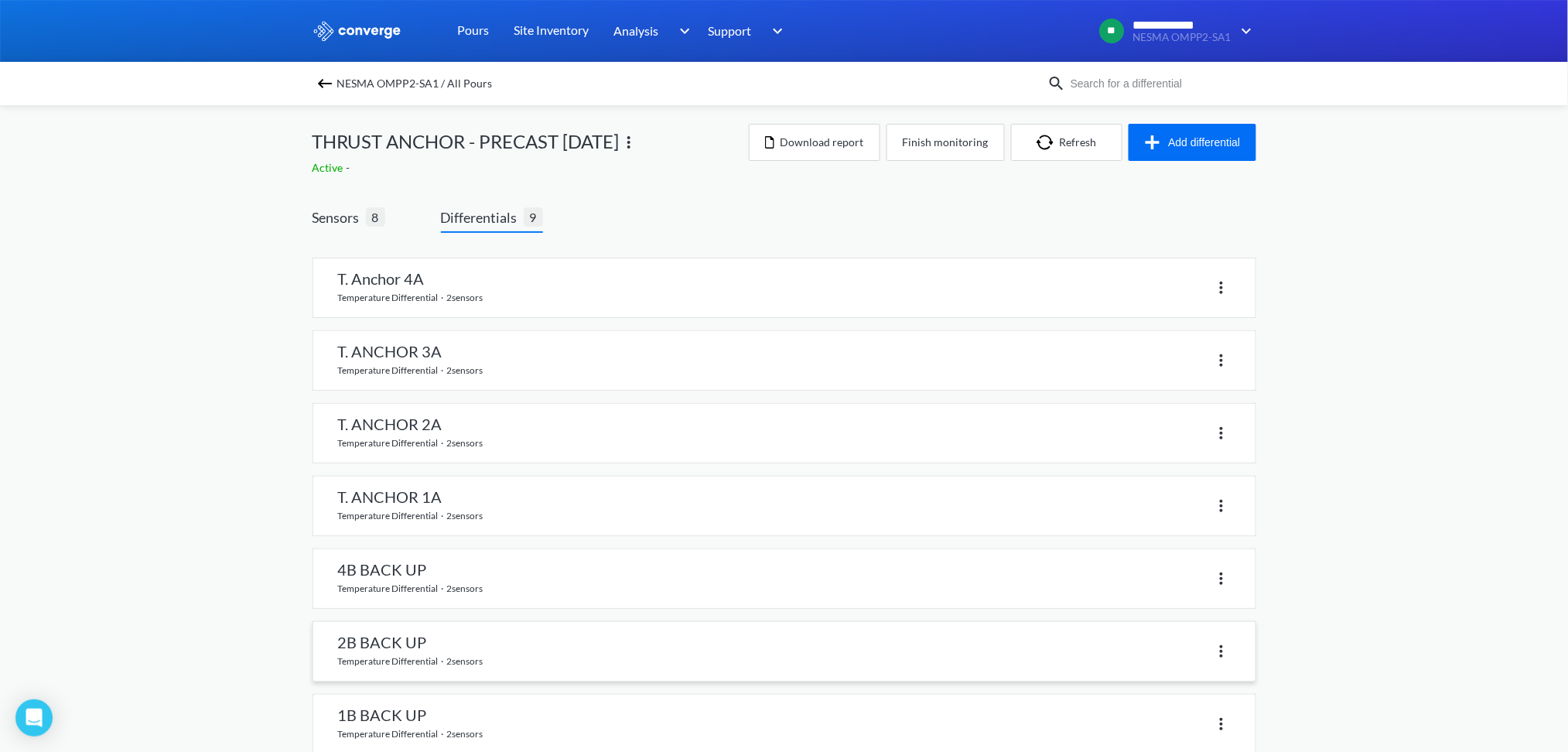
click at [474, 643] on link at bounding box center [784, 651] width 942 height 59
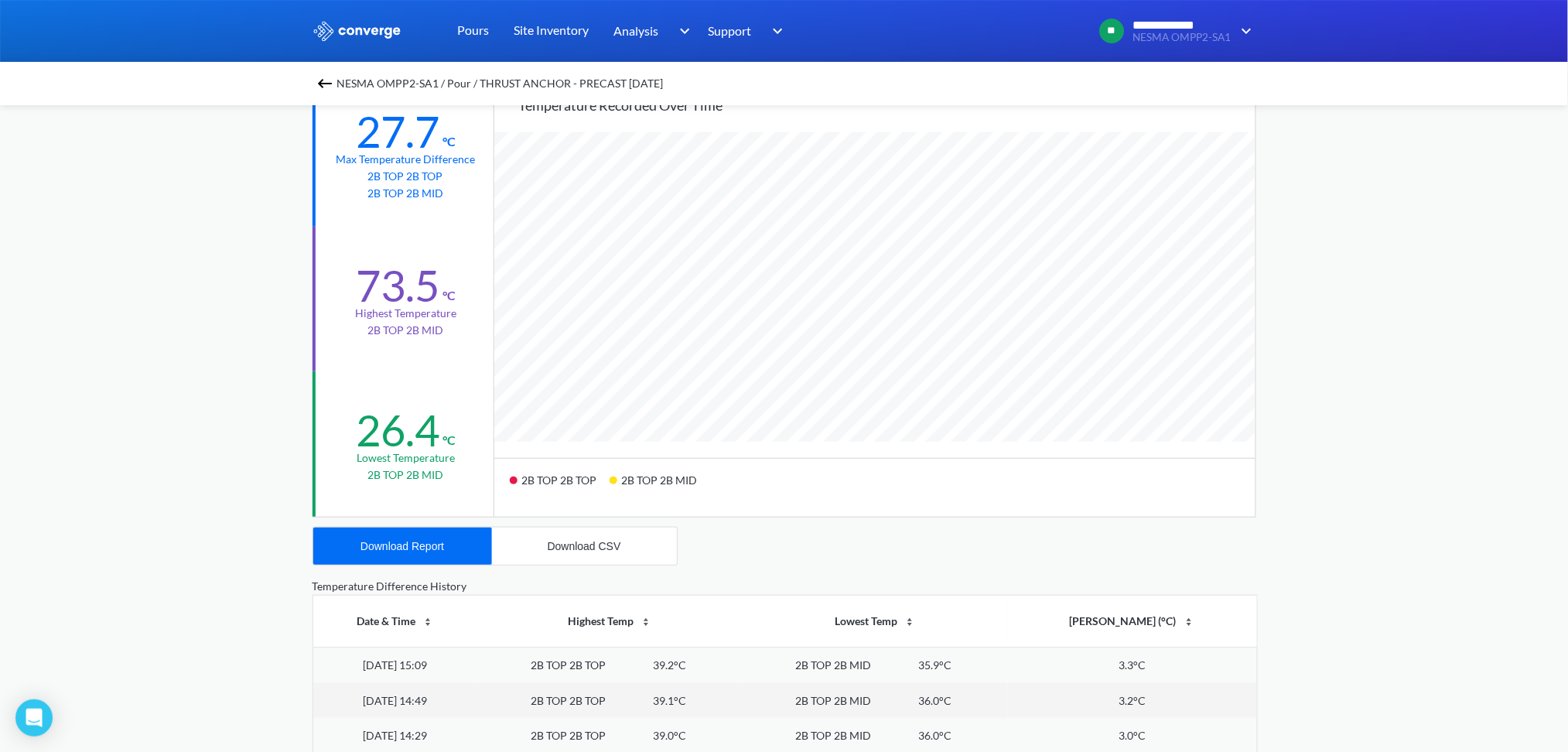
scroll to position [206, 0]
click at [566, 540] on div "Download CSV" at bounding box center [584, 544] width 74 height 12
click at [401, 540] on div "Download Report" at bounding box center [402, 544] width 83 height 12
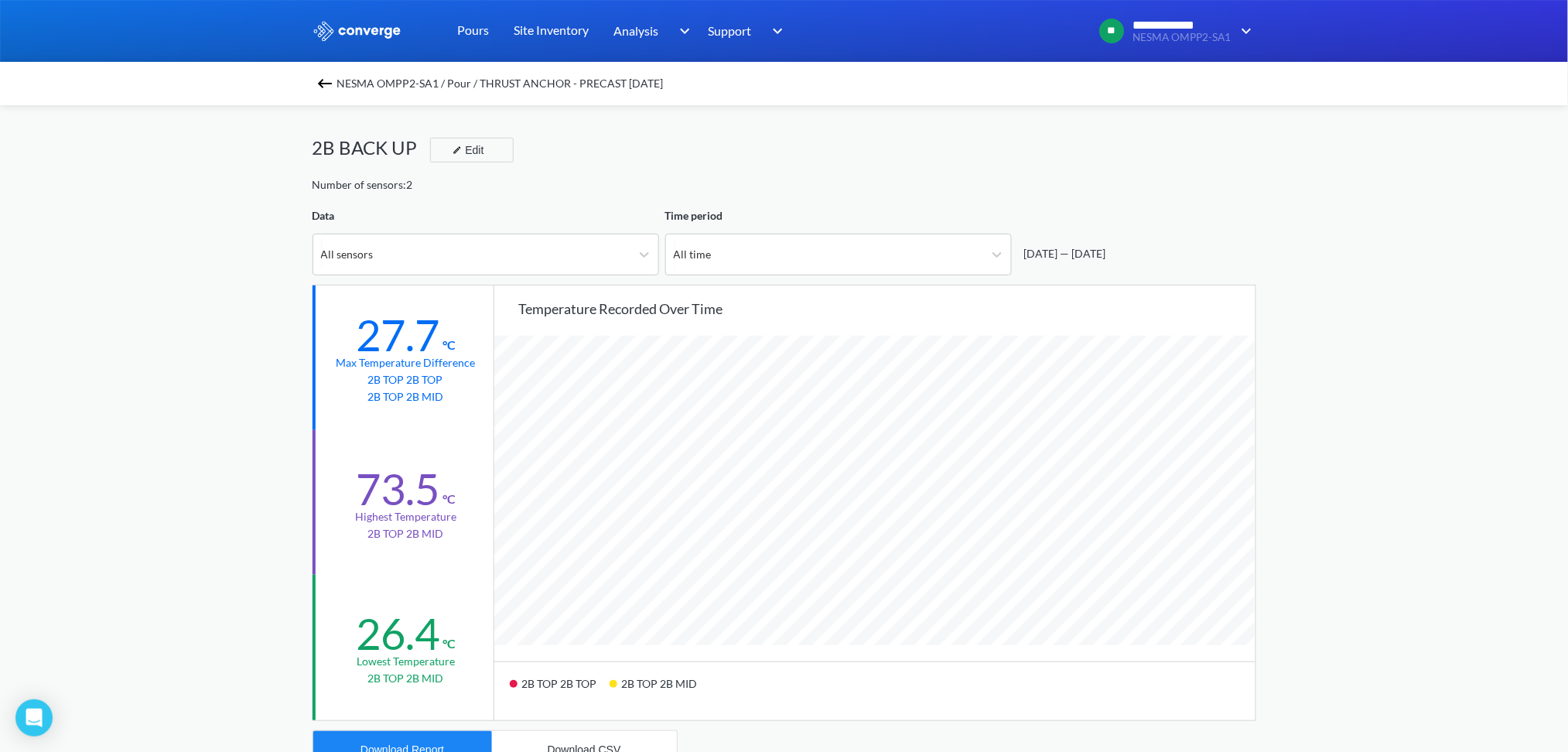
click at [333, 87] on img at bounding box center [324, 83] width 18 height 18
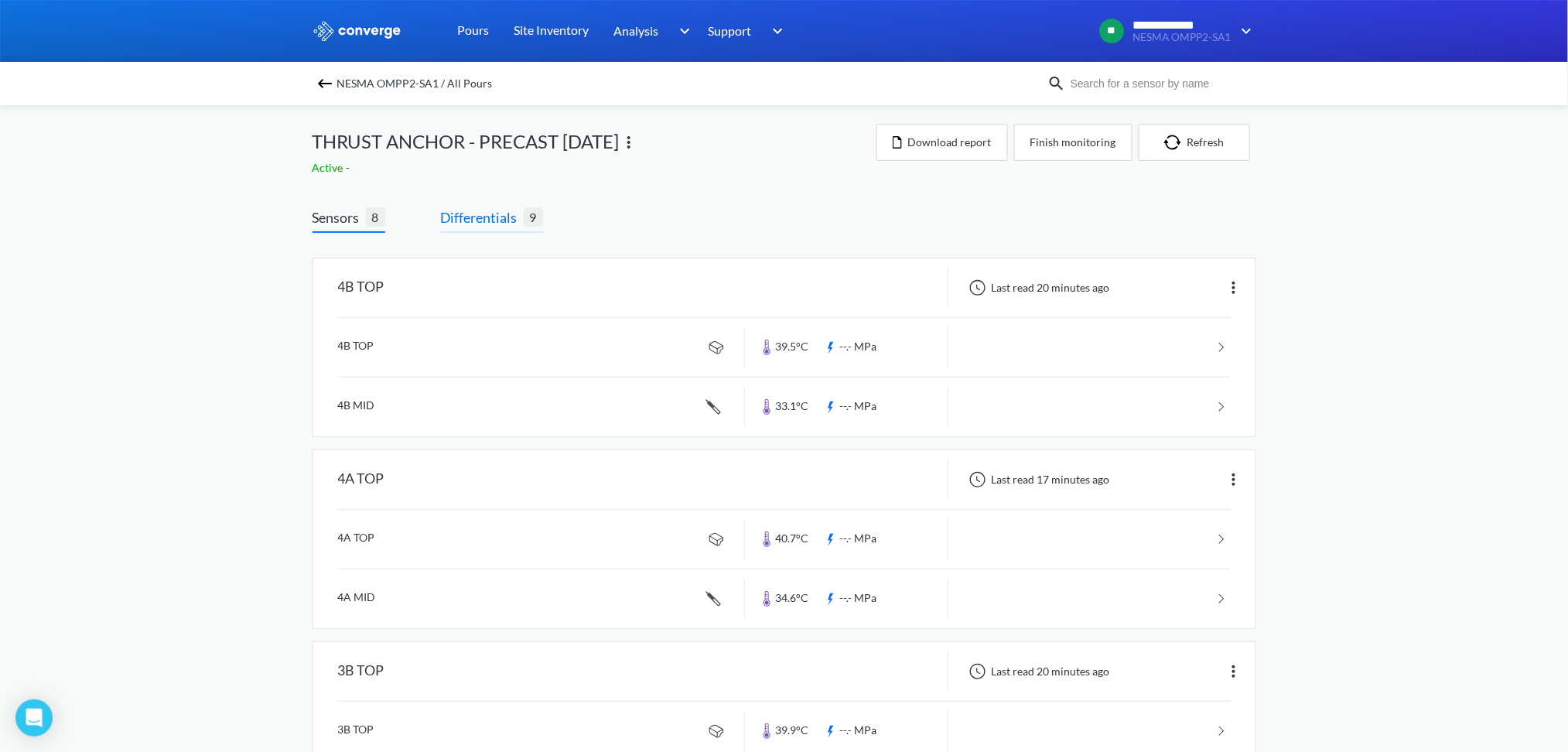
click at [467, 220] on span "Differentials" at bounding box center [482, 217] width 83 height 22
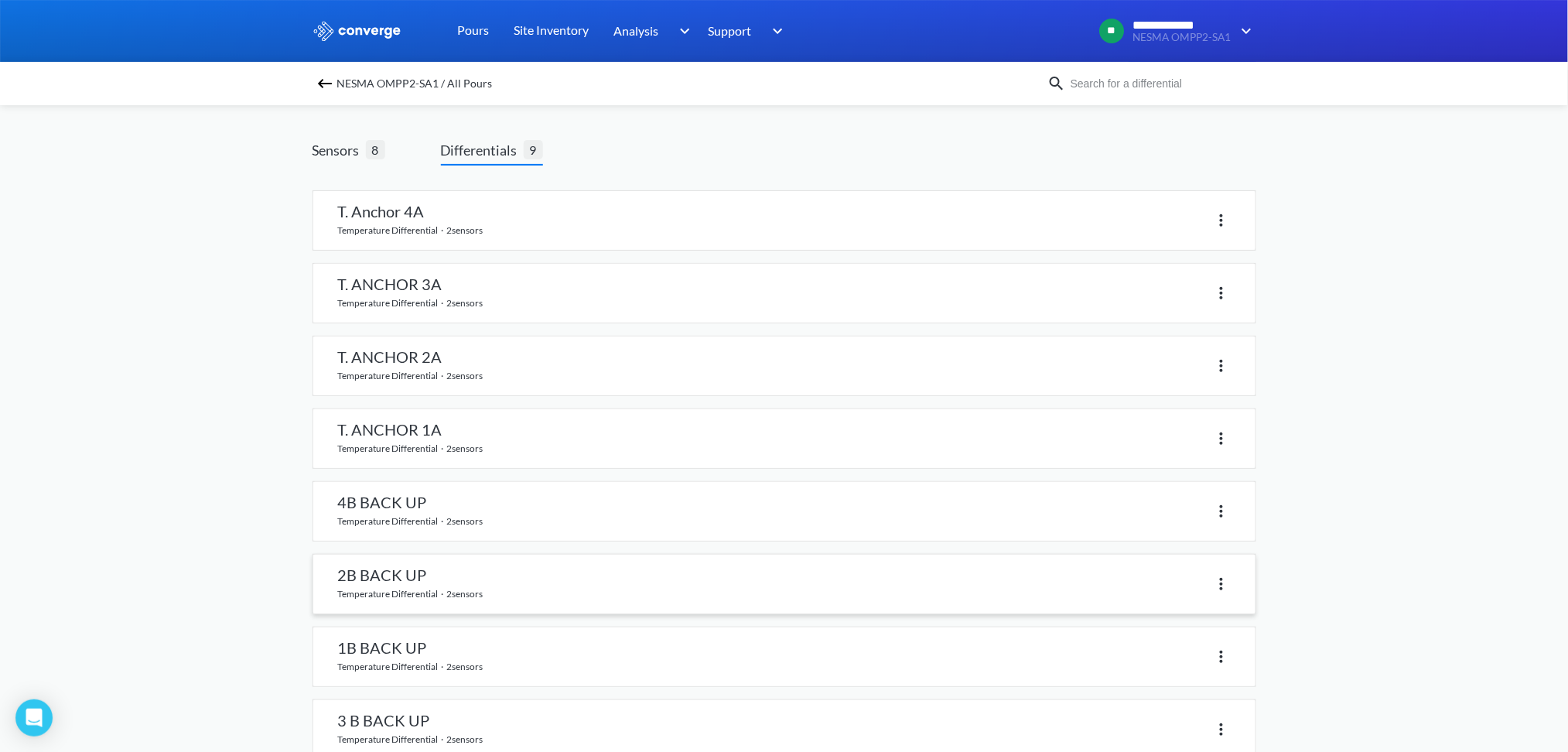
scroll to position [103, 0]
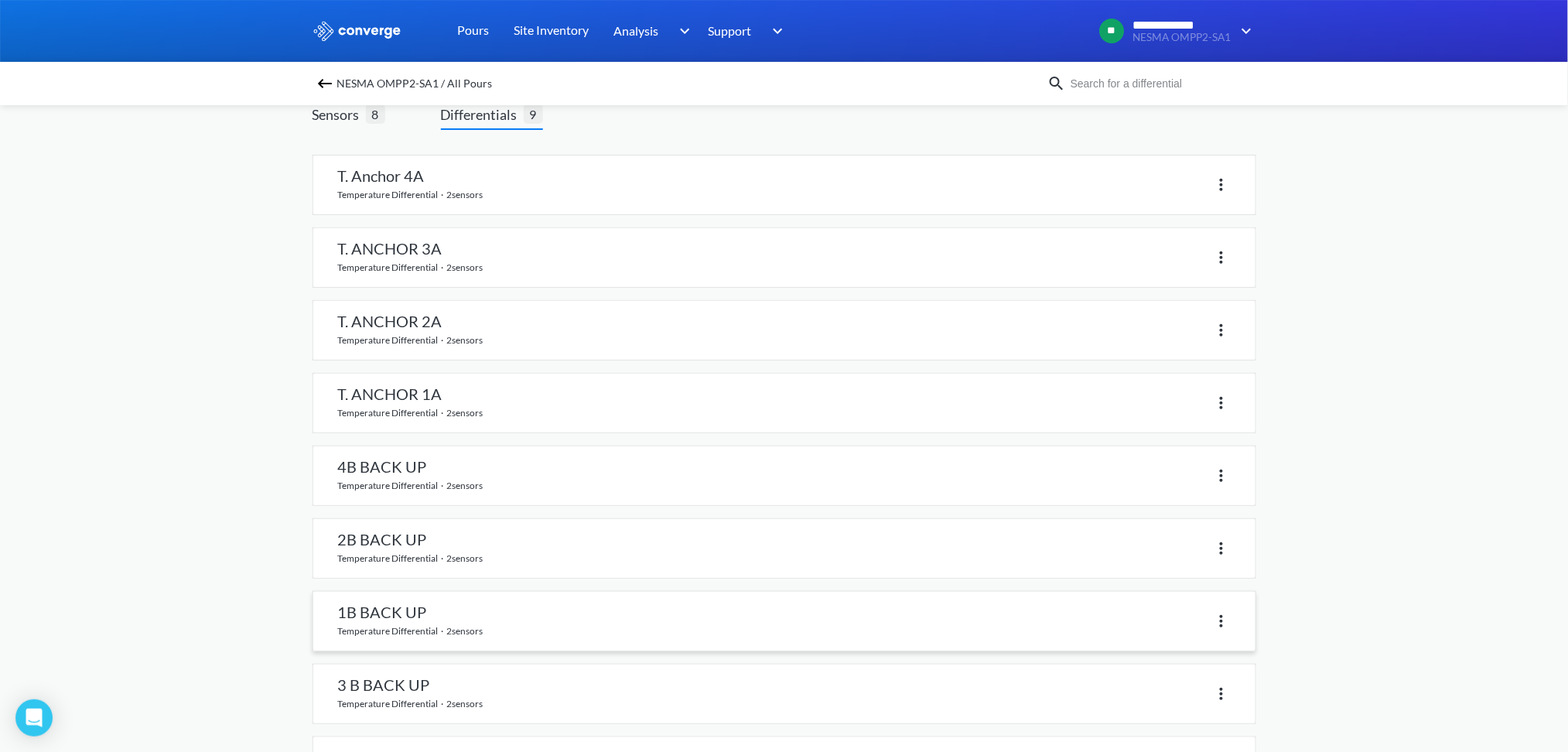
click at [401, 611] on link at bounding box center [784, 621] width 942 height 59
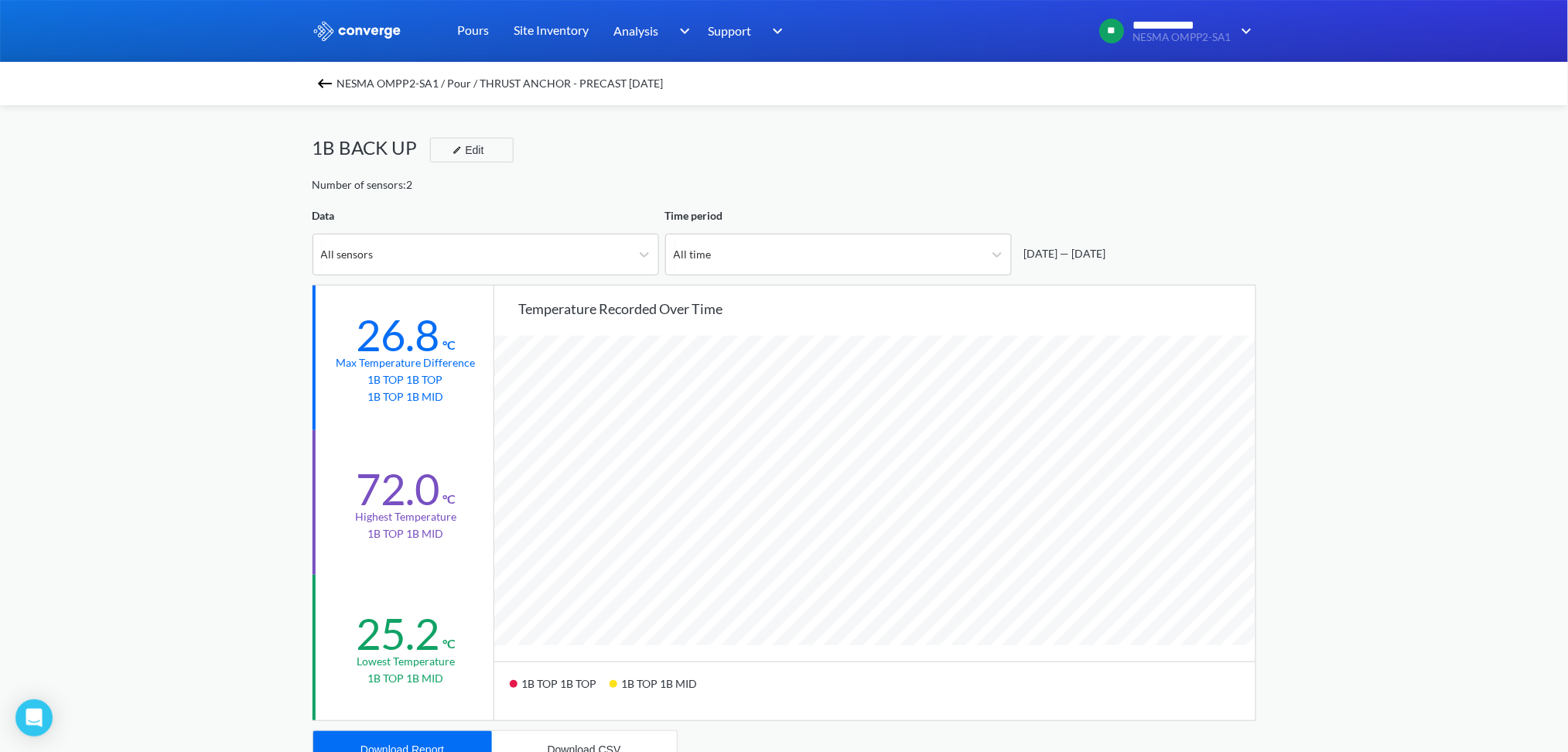
scroll to position [1296, 1568]
click at [328, 82] on img at bounding box center [324, 83] width 18 height 18
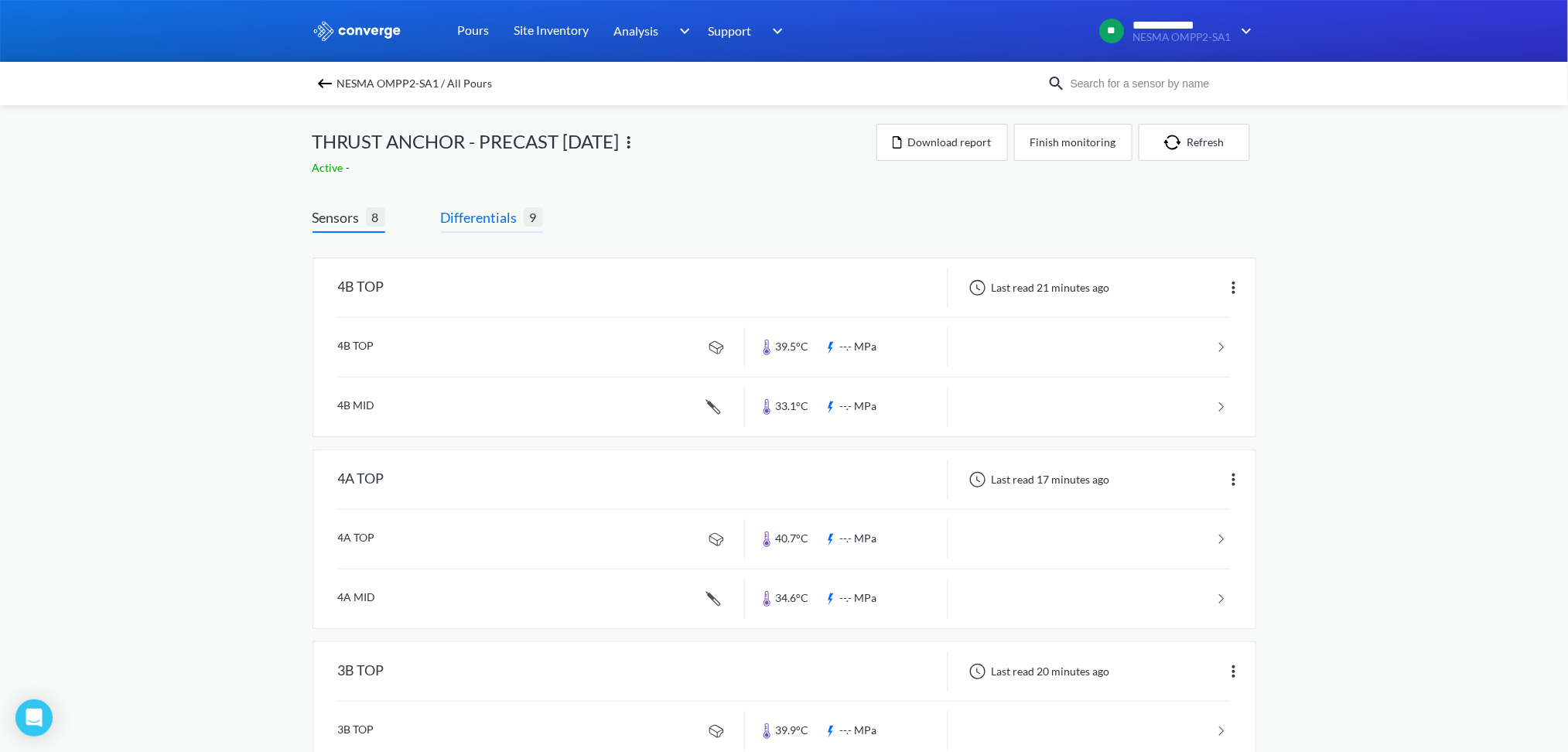
click at [502, 220] on span "Differentials" at bounding box center [482, 217] width 83 height 22
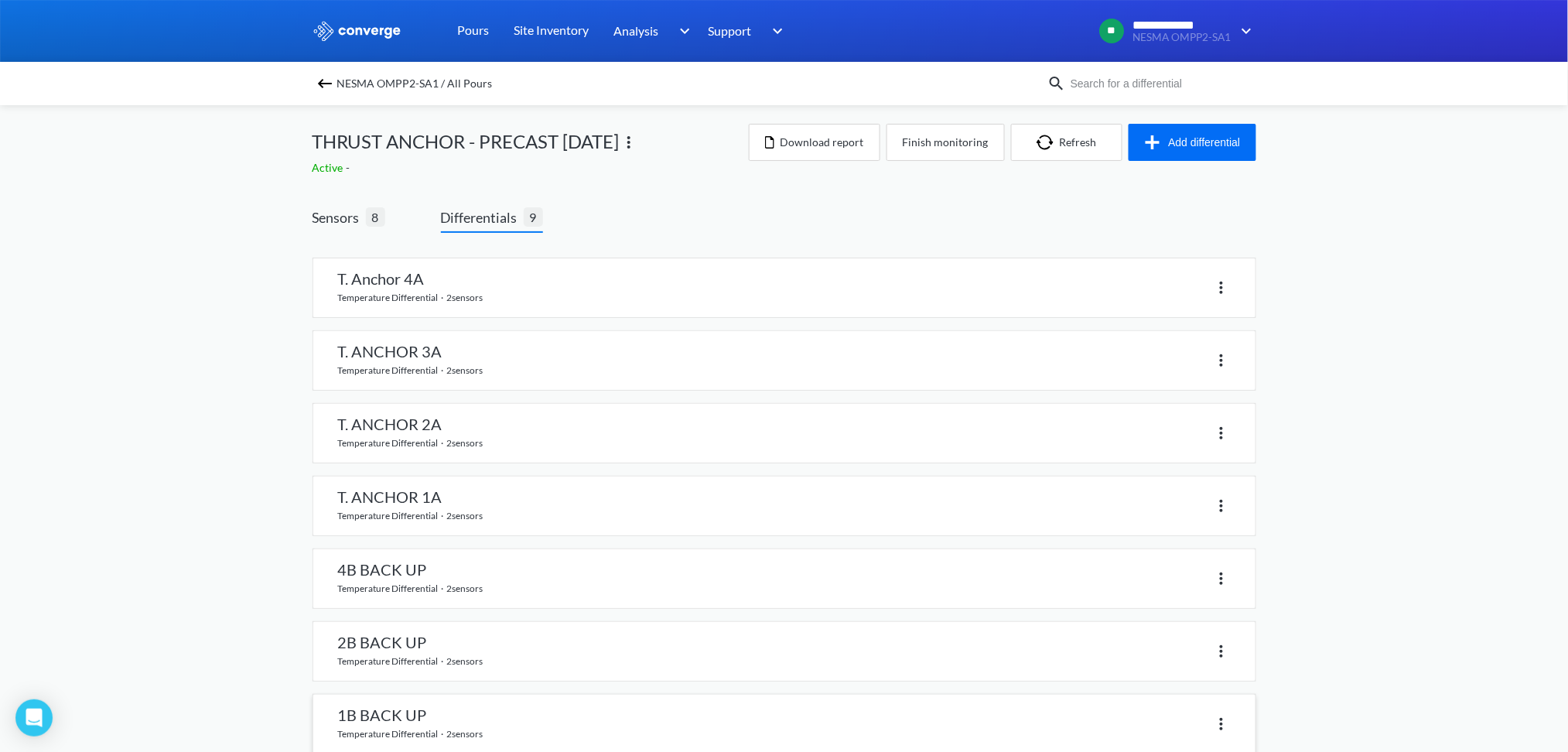
click at [399, 712] on link at bounding box center [784, 724] width 942 height 59
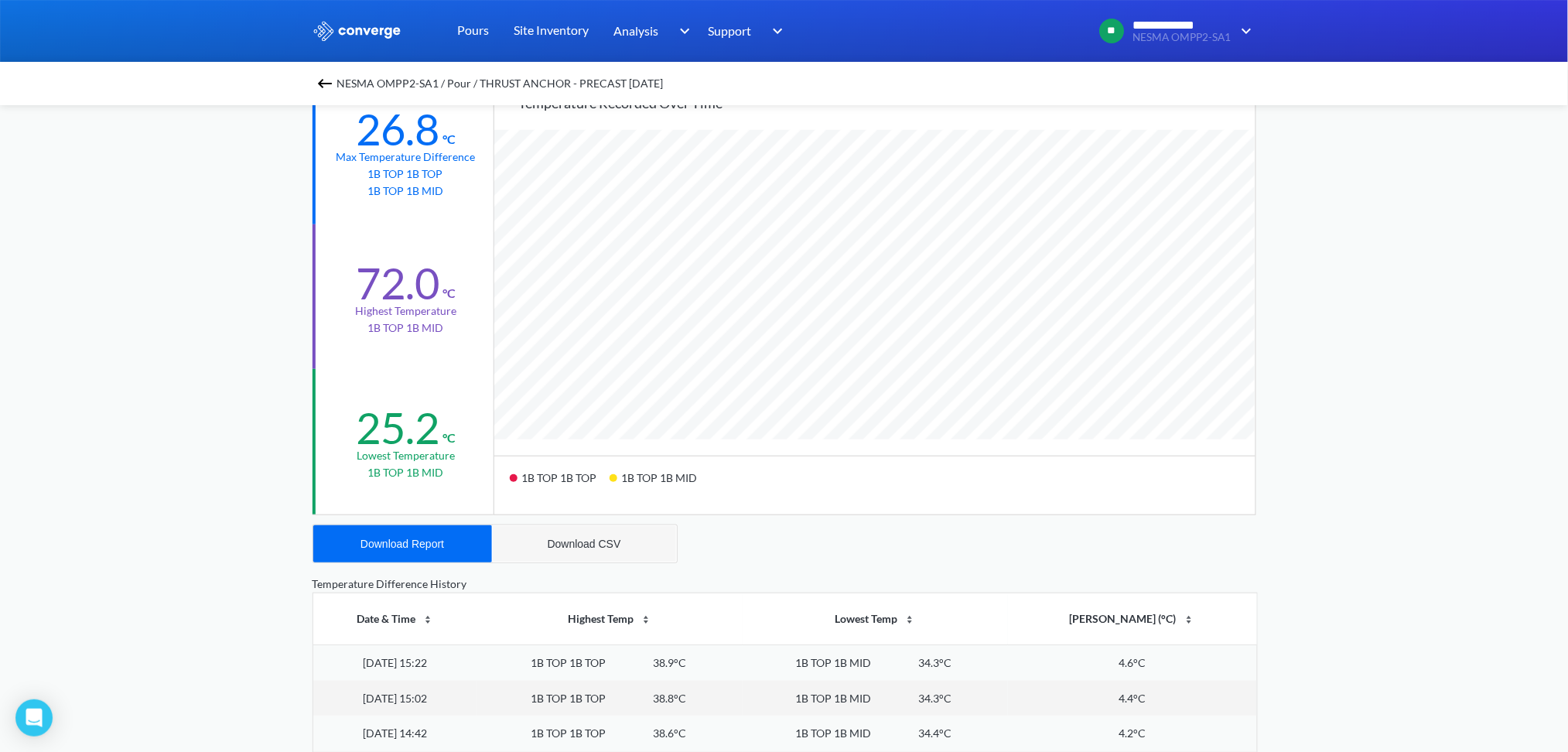
scroll to position [1296, 1568]
click at [577, 544] on div "Download CSV" at bounding box center [584, 544] width 74 height 12
click at [428, 538] on div "Download Report" at bounding box center [402, 544] width 83 height 12
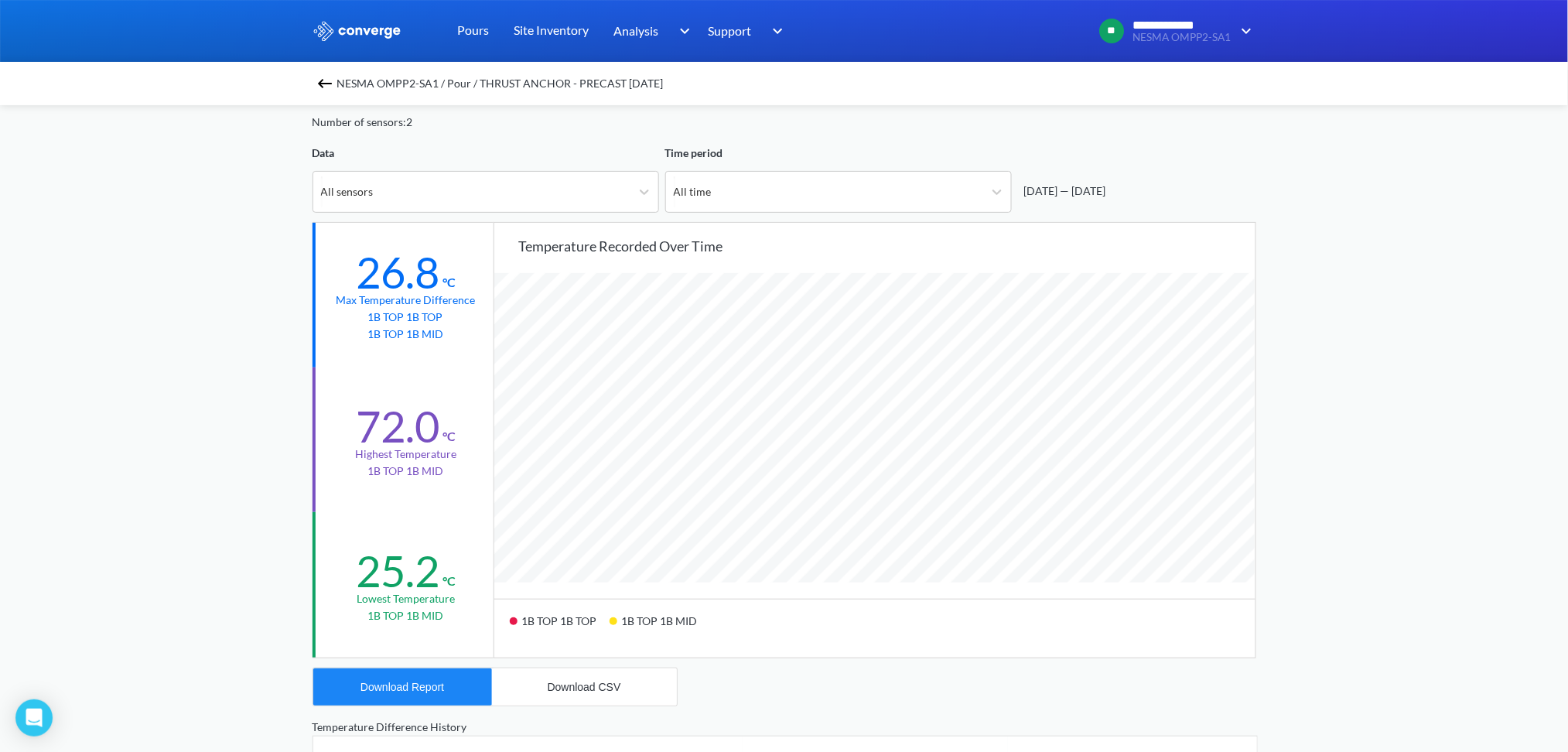
scroll to position [0, 0]
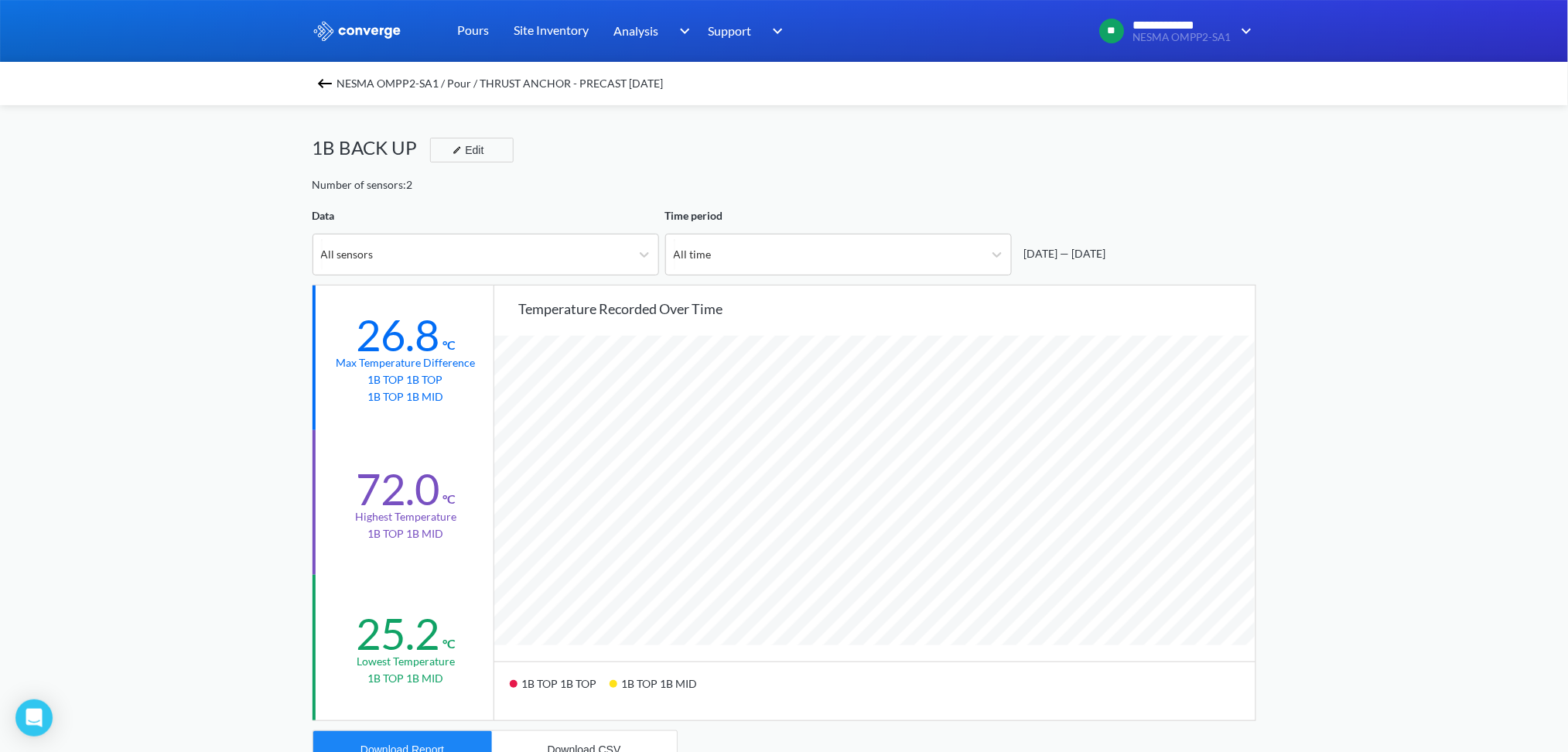
click at [331, 76] on img at bounding box center [324, 83] width 18 height 18
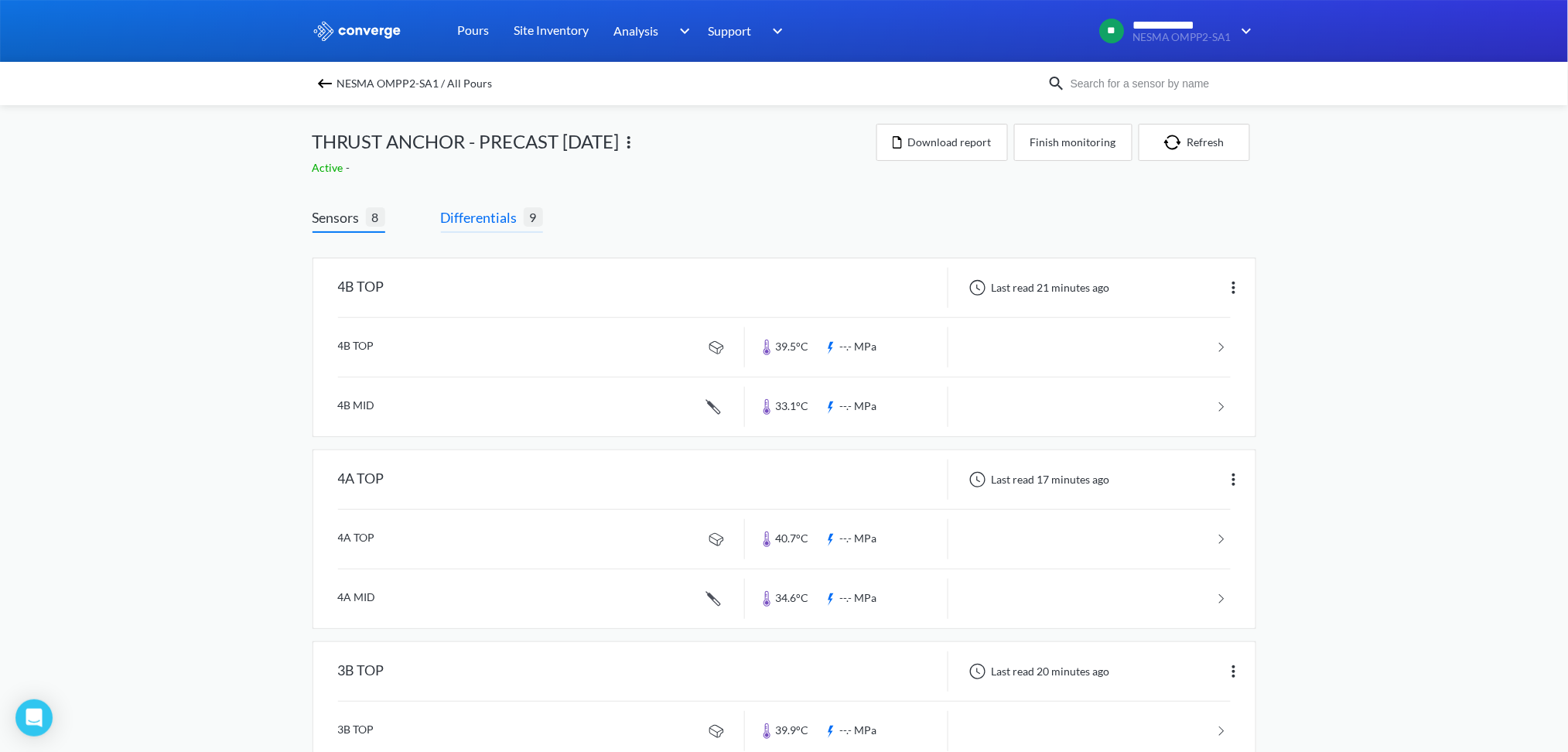
click at [489, 214] on span "Differentials" at bounding box center [482, 217] width 83 height 22
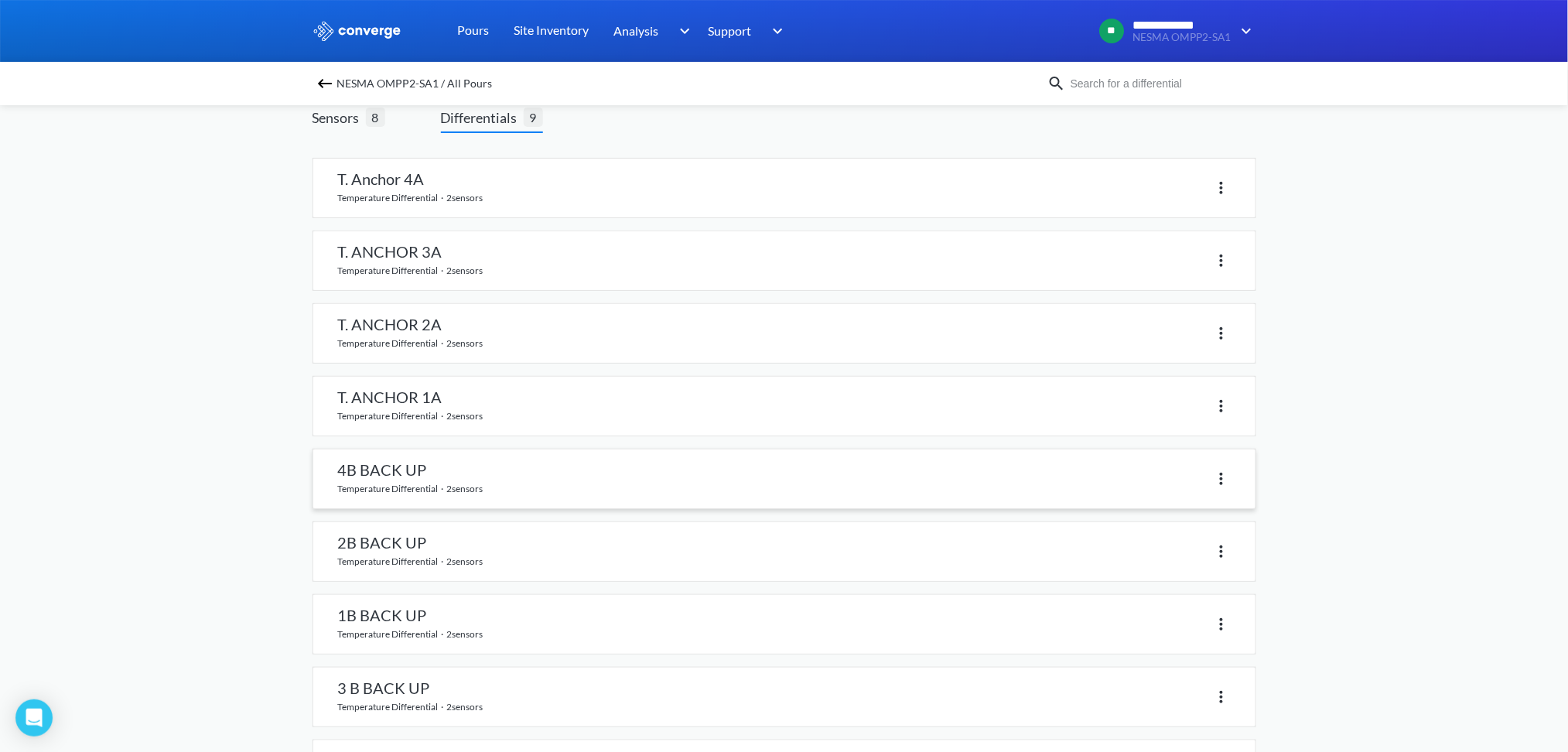
scroll to position [178, 0]
click at [390, 617] on link at bounding box center [784, 619] width 942 height 59
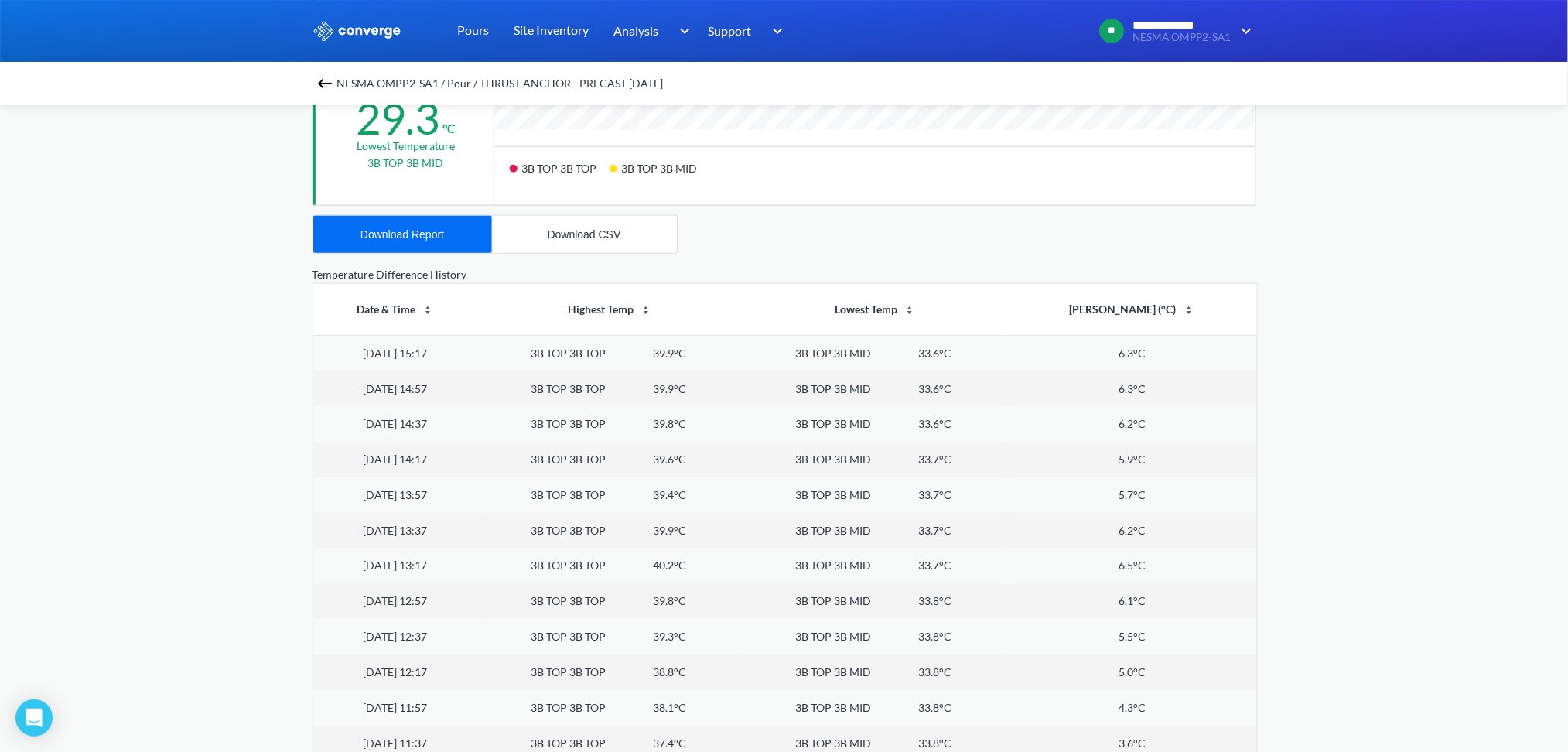
scroll to position [206, 0]
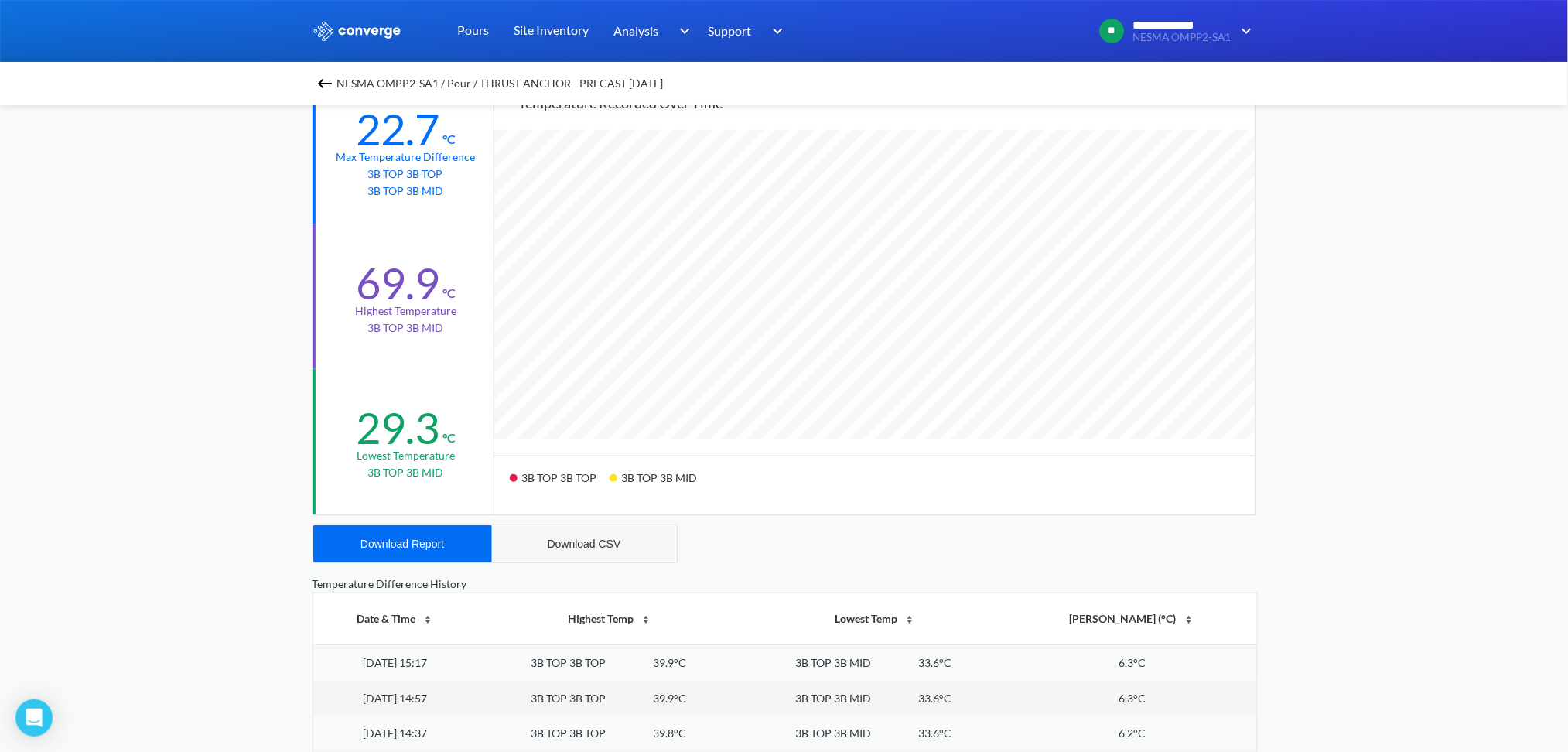
click at [578, 538] on div "Download CSV" at bounding box center [584, 544] width 74 height 12
click at [400, 538] on div "Download Report" at bounding box center [402, 544] width 83 height 12
